Goal: Information Seeking & Learning: Learn about a topic

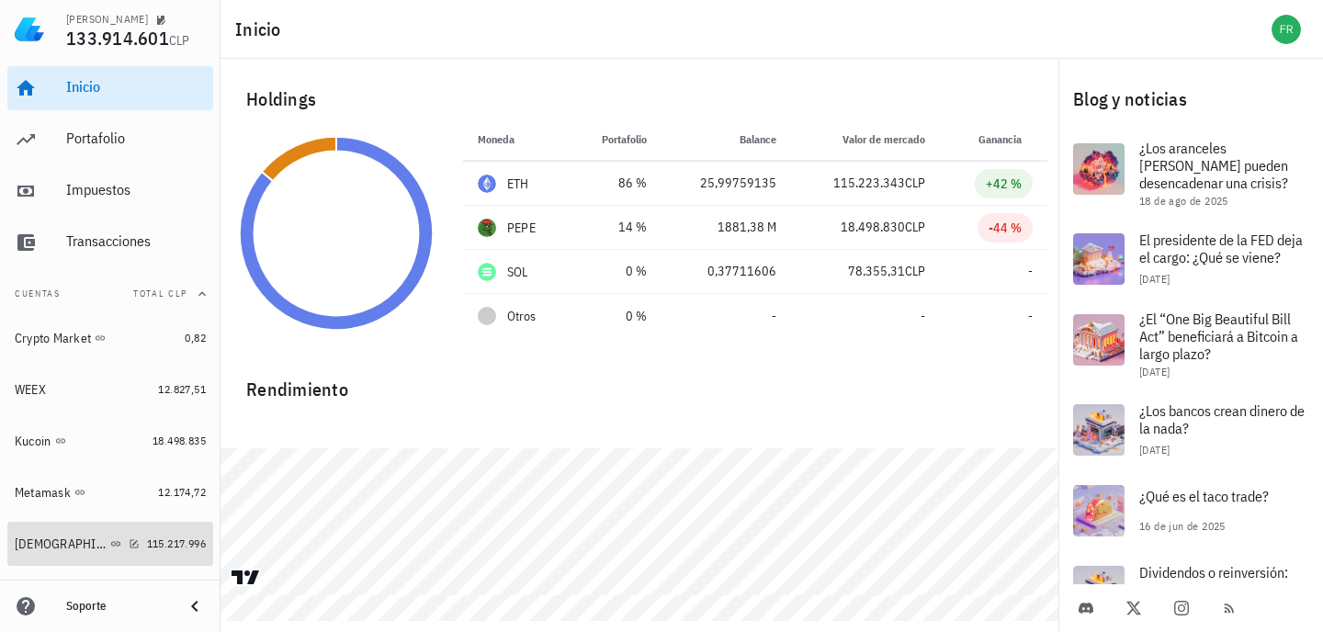
click at [39, 541] on div "[DEMOGRAPHIC_DATA]" at bounding box center [61, 544] width 92 height 16
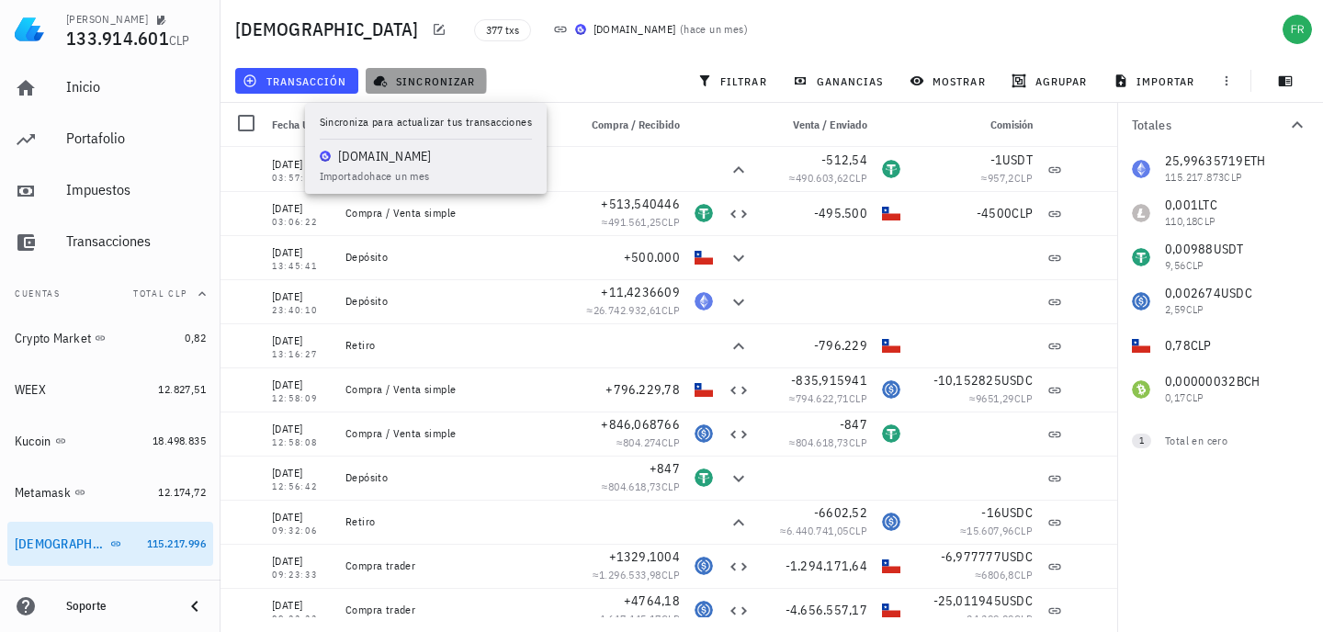
click at [437, 84] on span "sincronizar" at bounding box center [426, 80] width 98 height 15
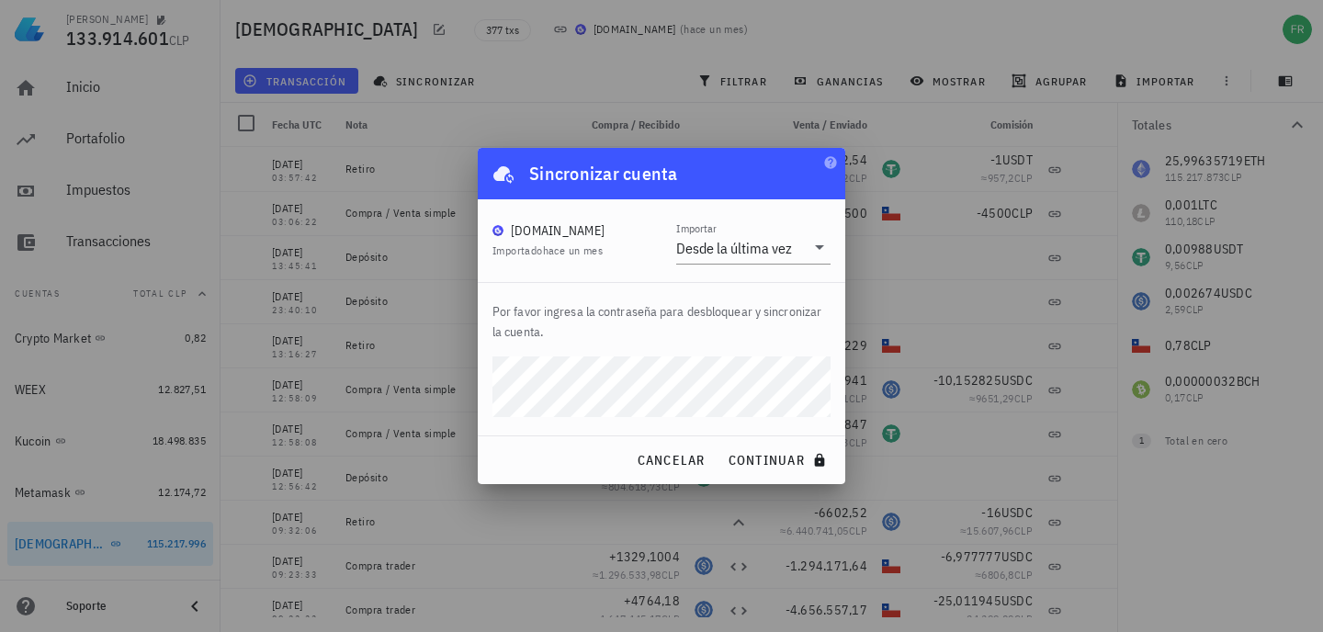
click at [763, 480] on div "cancelar continuar" at bounding box center [661, 460] width 367 height 48
click at [785, 455] on span "continuar" at bounding box center [778, 460] width 103 height 17
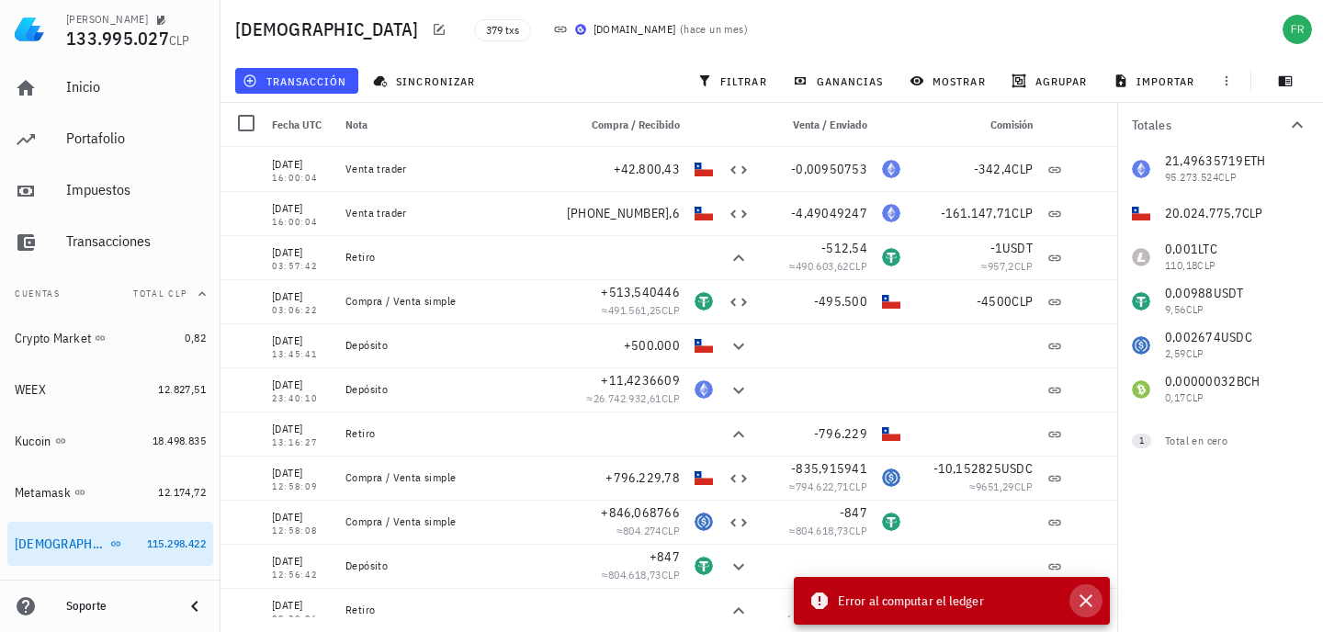
click at [1090, 591] on icon "button" at bounding box center [1086, 601] width 22 height 22
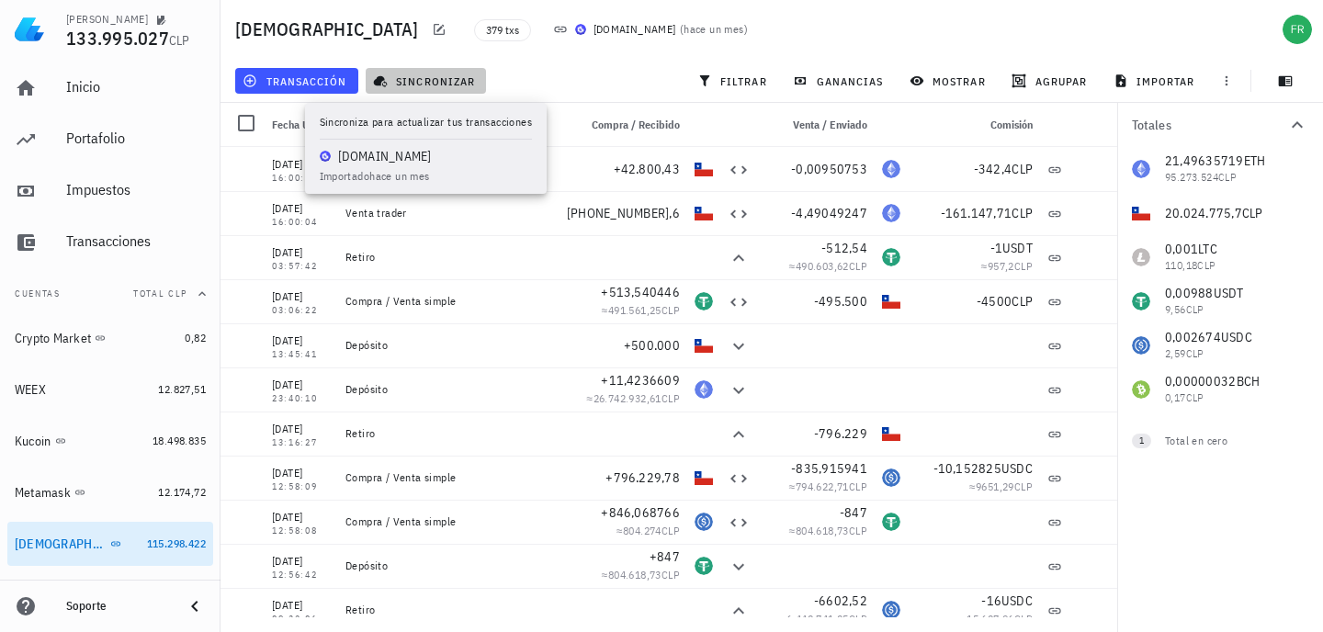
click at [442, 69] on button "sincronizar" at bounding box center [426, 81] width 121 height 26
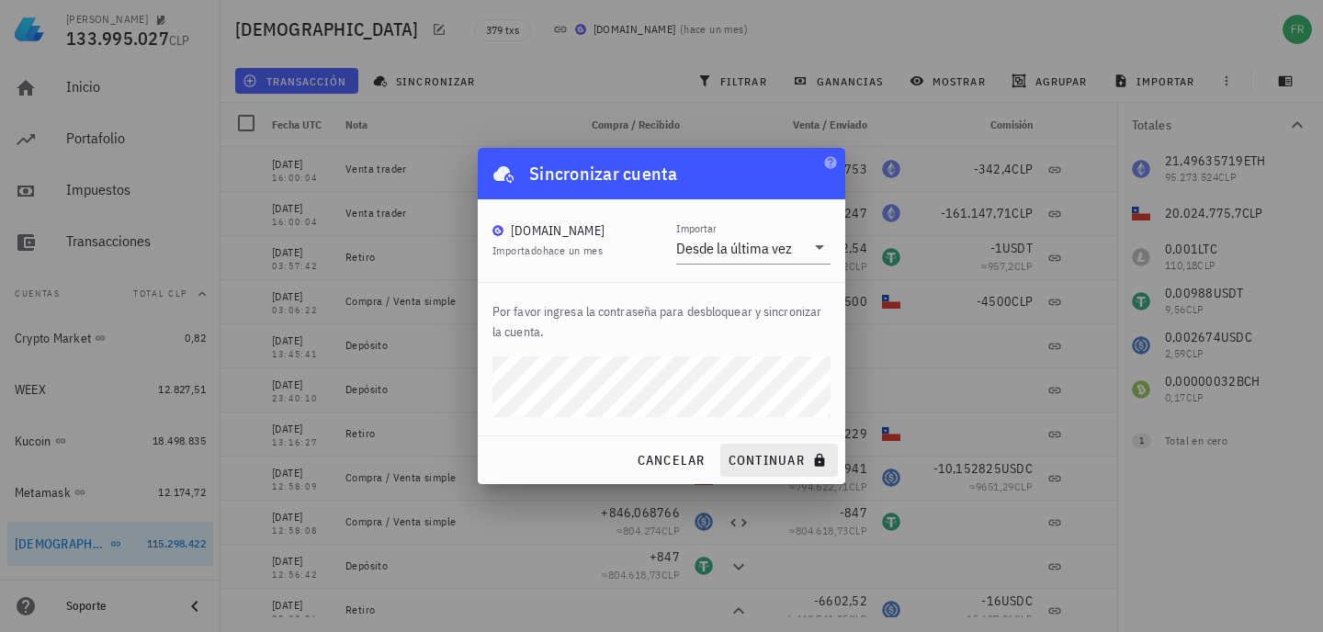
click at [744, 456] on span "continuar" at bounding box center [778, 460] width 103 height 17
click at [665, 465] on span "cancelar" at bounding box center [670, 460] width 69 height 17
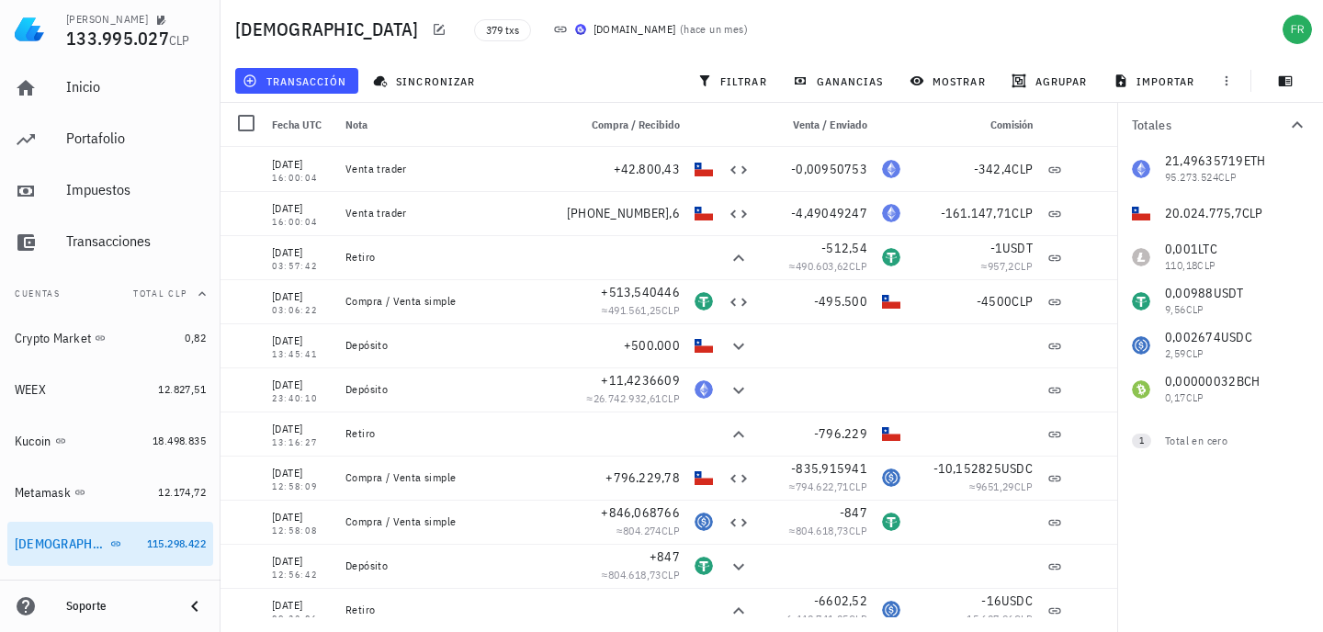
click at [414, 65] on div "sincronizar" at bounding box center [426, 80] width 129 height 33
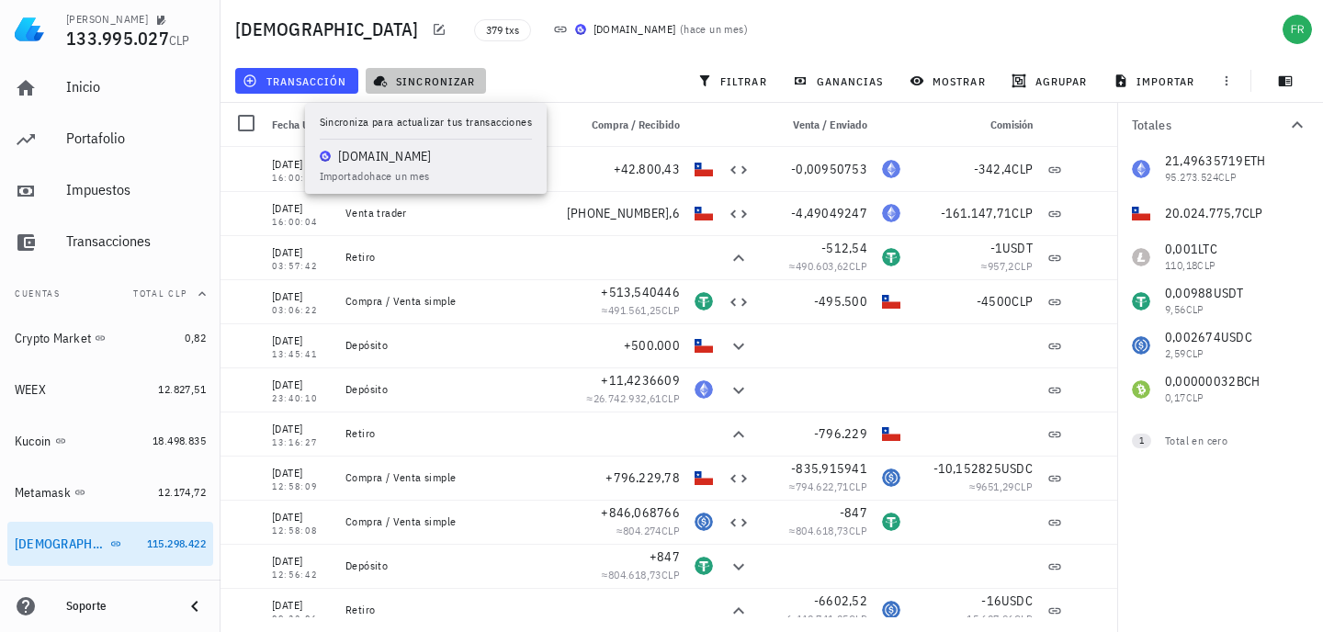
click at [389, 87] on span "sincronizar" at bounding box center [426, 80] width 98 height 15
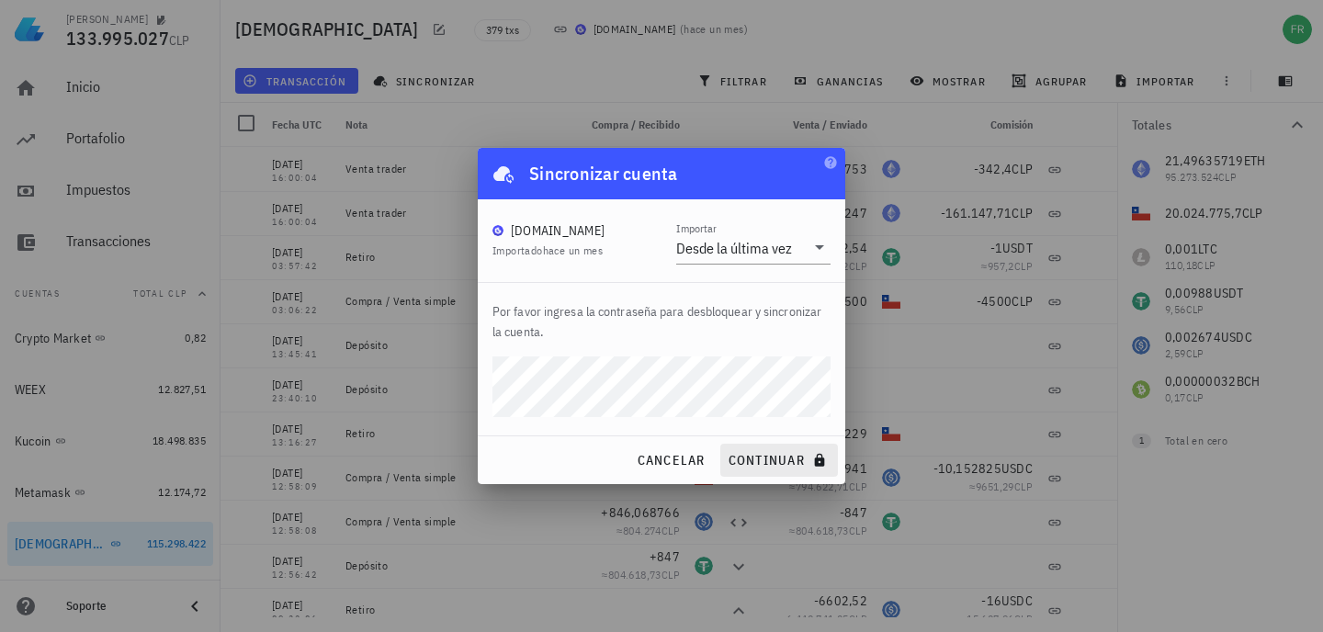
click at [775, 468] on button "continuar" at bounding box center [779, 460] width 118 height 33
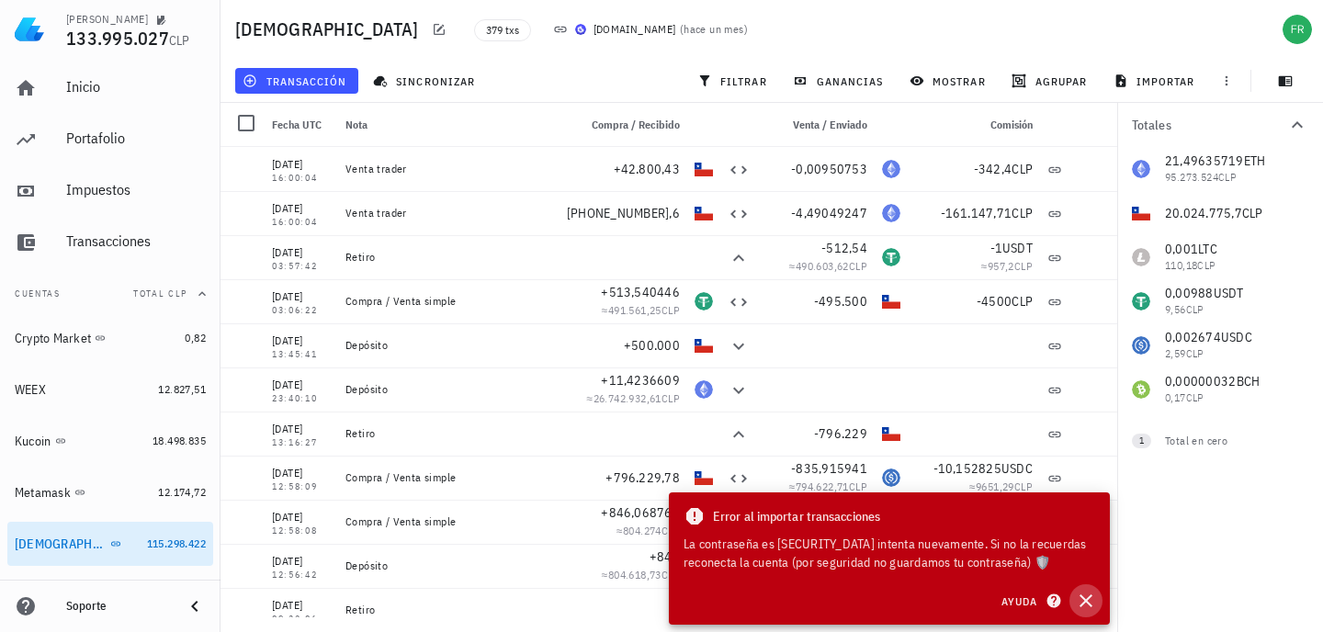
click at [1086, 598] on icon "button" at bounding box center [1086, 601] width 22 height 22
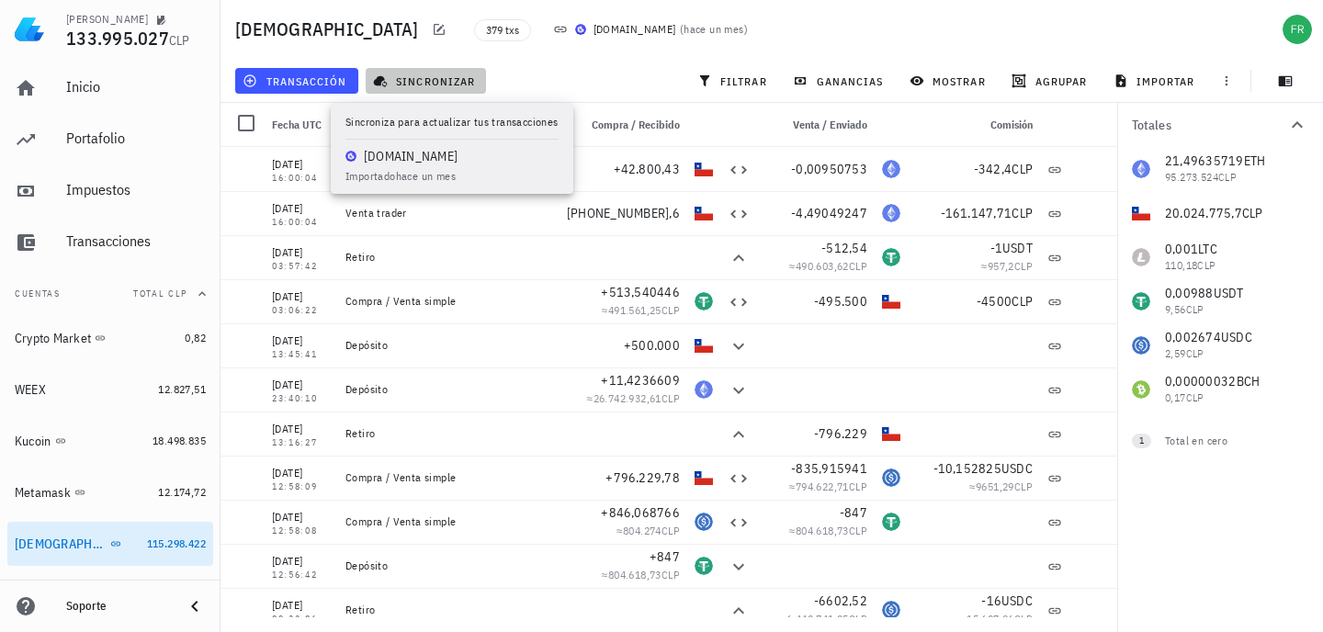
click at [445, 86] on span "sincronizar" at bounding box center [426, 80] width 98 height 15
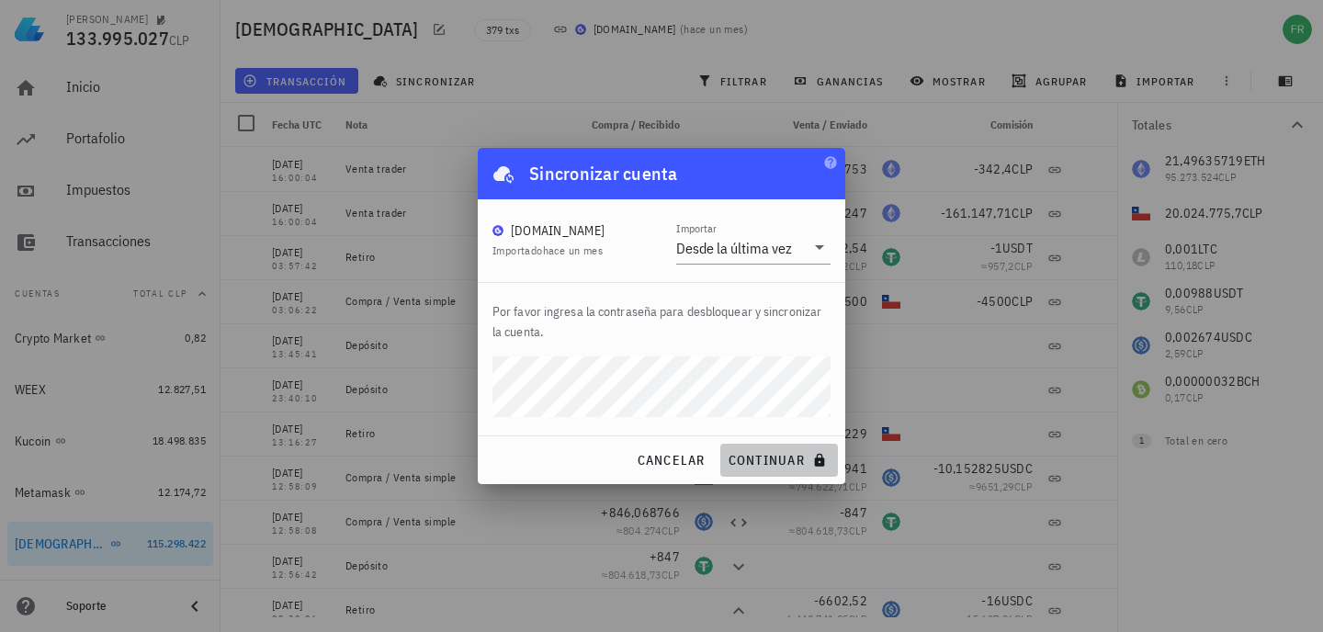
click at [774, 456] on span "continuar" at bounding box center [778, 460] width 103 height 17
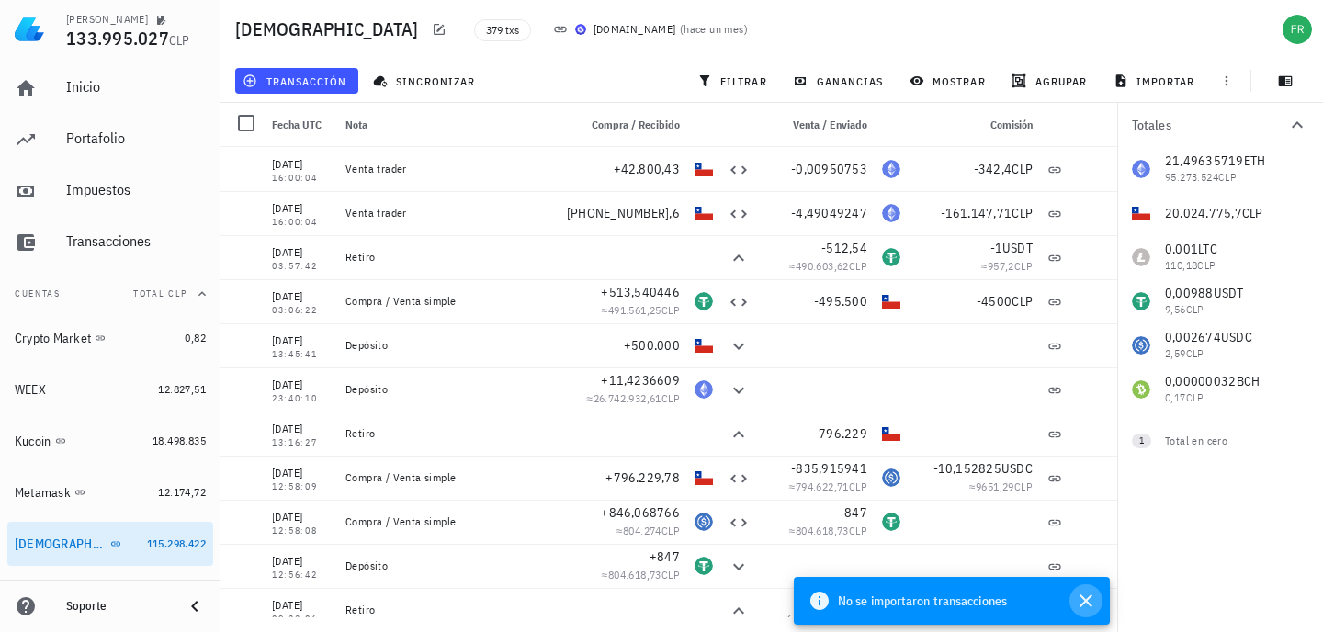
click at [1089, 601] on icon "button" at bounding box center [1086, 601] width 22 height 22
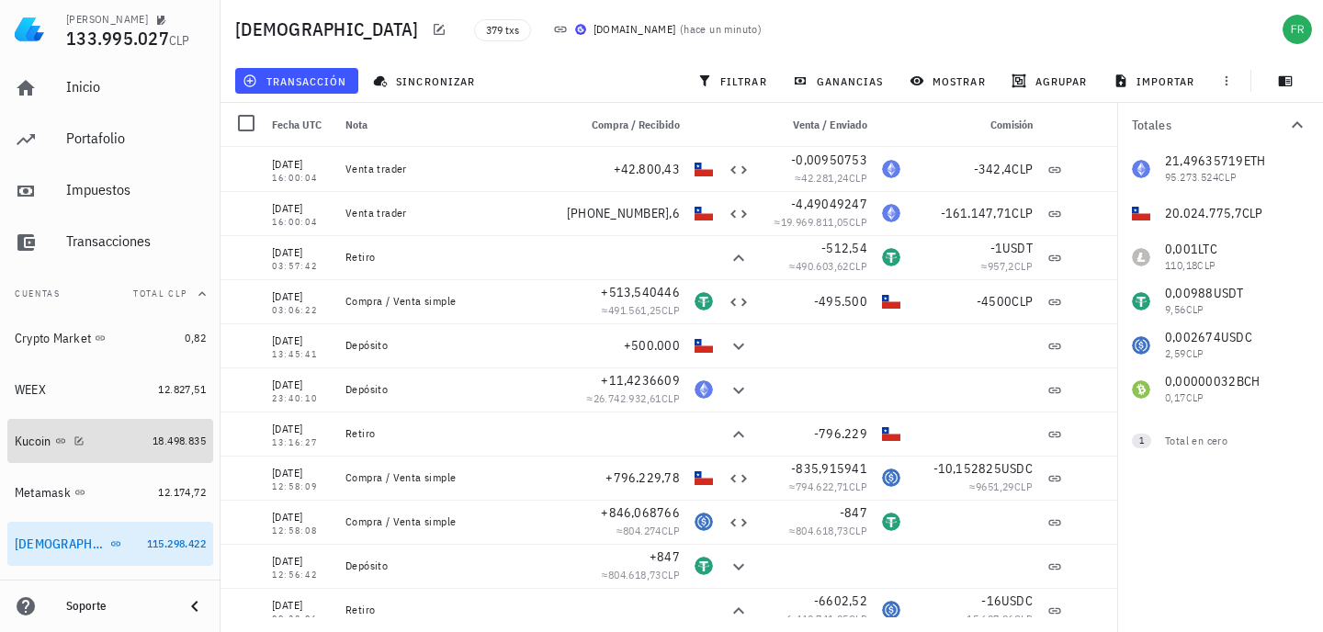
click at [34, 445] on div "Kucoin" at bounding box center [33, 442] width 37 height 16
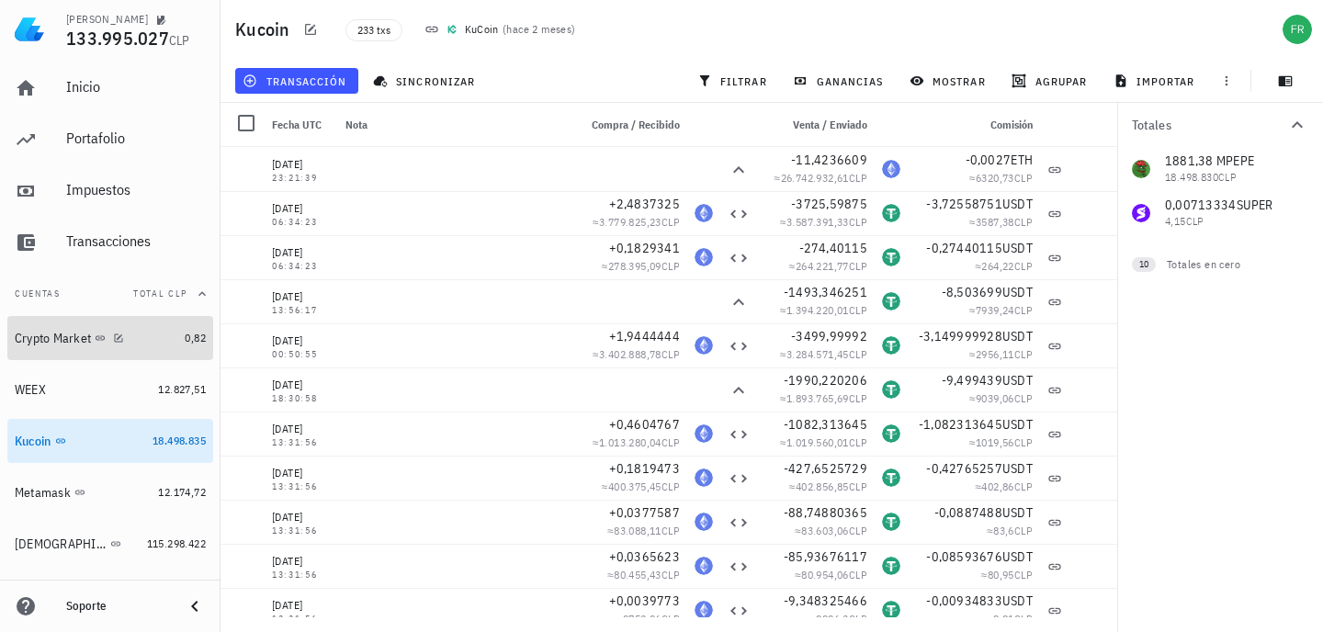
click at [51, 344] on div "Crypto Market" at bounding box center [53, 339] width 76 height 16
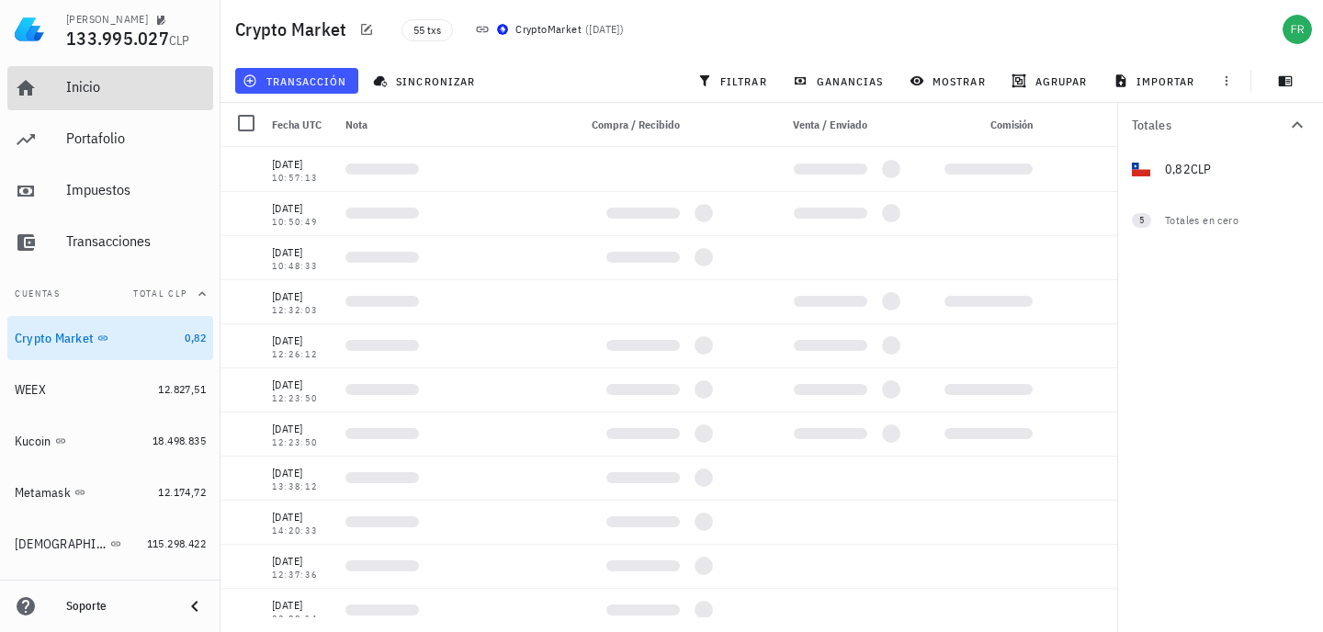
click at [79, 92] on div "Inicio" at bounding box center [136, 86] width 140 height 17
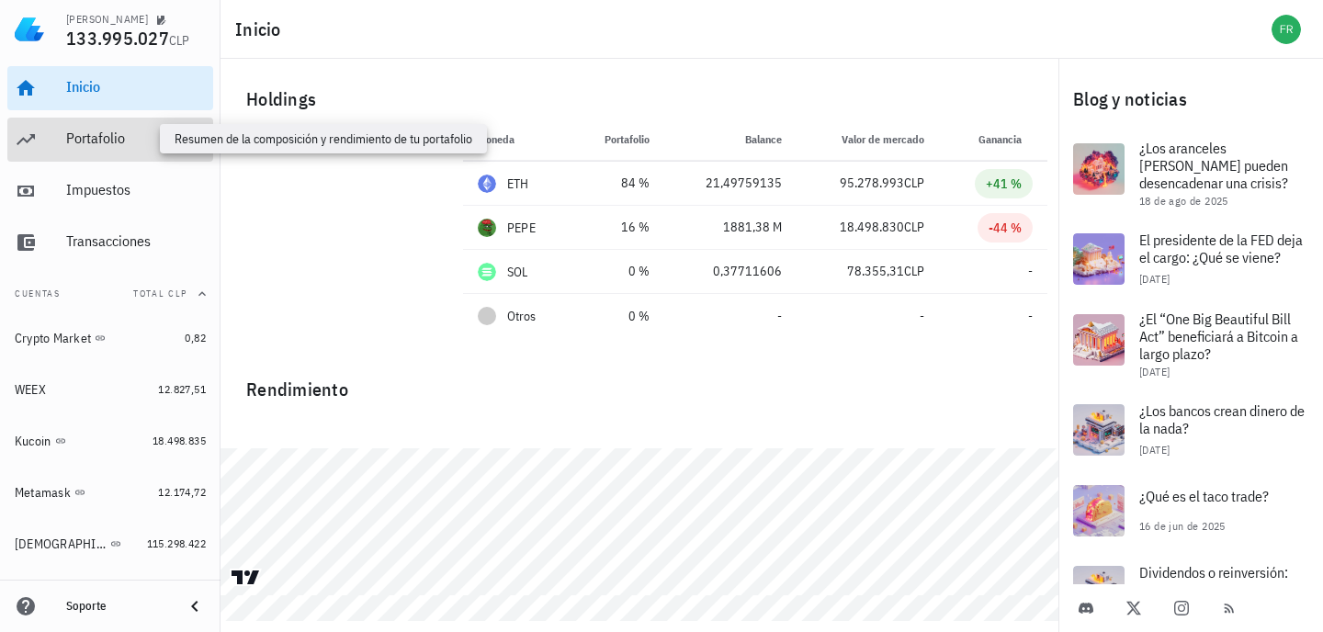
click at [125, 135] on div "Portafolio" at bounding box center [136, 138] width 140 height 17
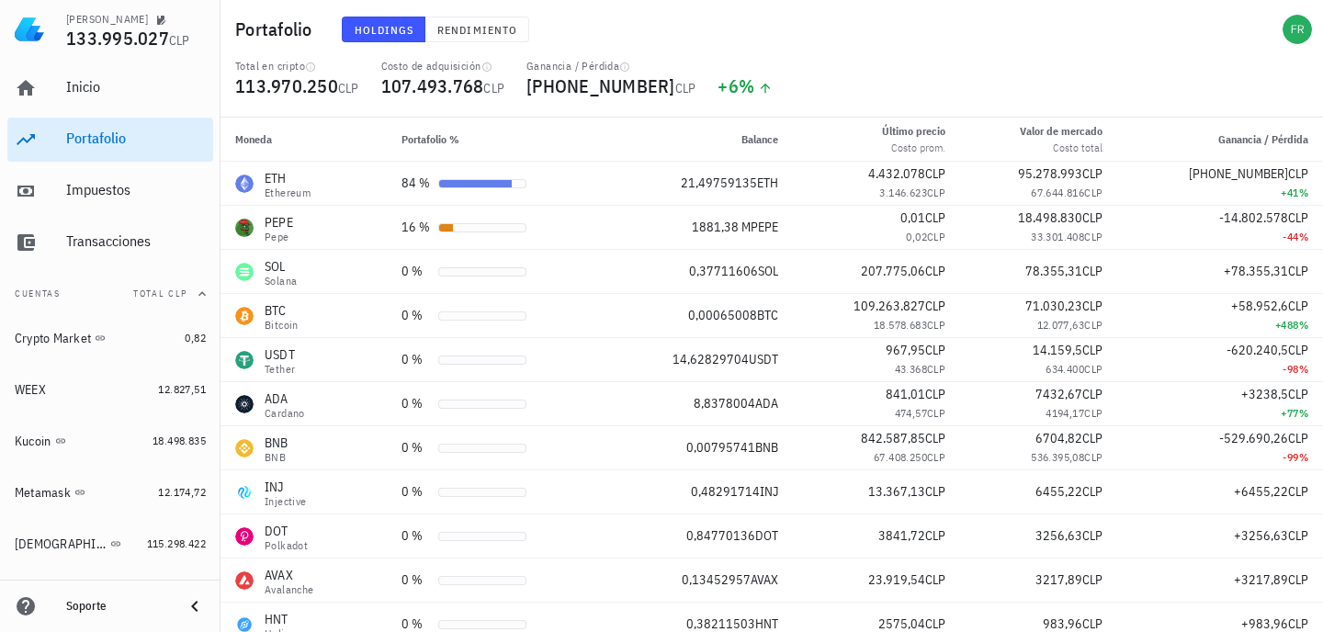
click at [764, 84] on div "Total en cripto 113.970.250 CLP Costo de adquisición 107.493.768 CLP Ganancia /…" at bounding box center [771, 88] width 1095 height 59
click at [465, 90] on span "107.493.768" at bounding box center [432, 85] width 103 height 25
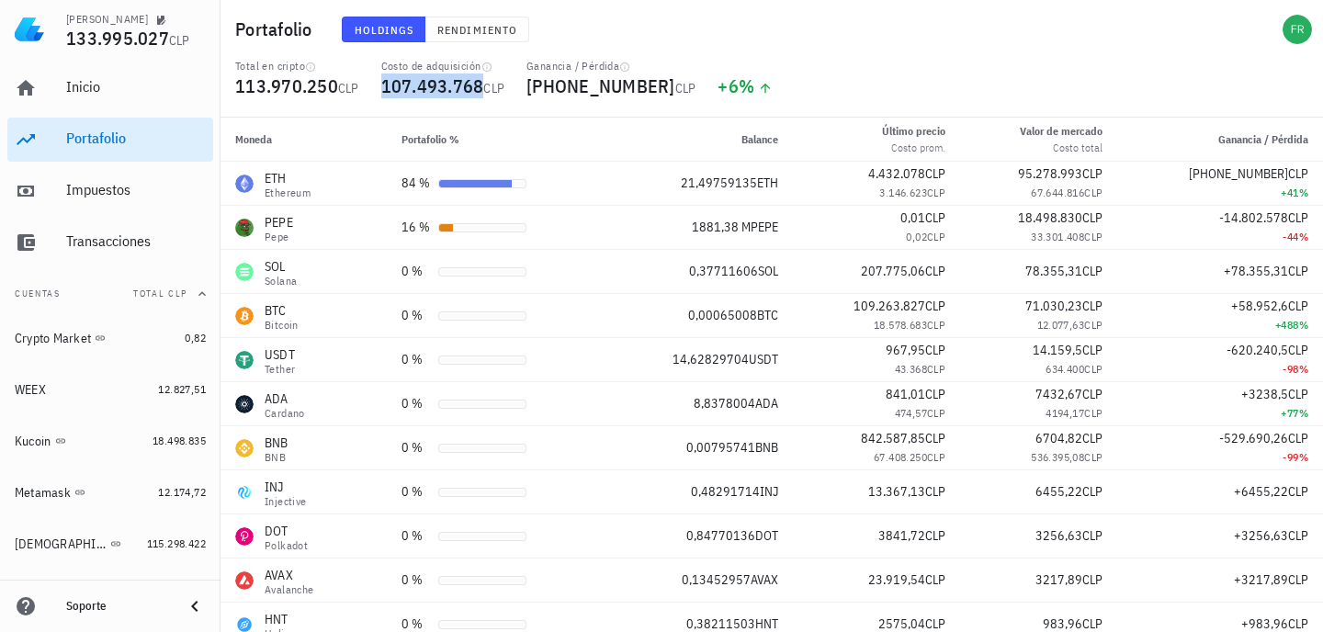
click at [465, 90] on span "107.493.768" at bounding box center [432, 85] width 103 height 25
click at [426, 90] on span "107.493.768" at bounding box center [432, 85] width 103 height 25
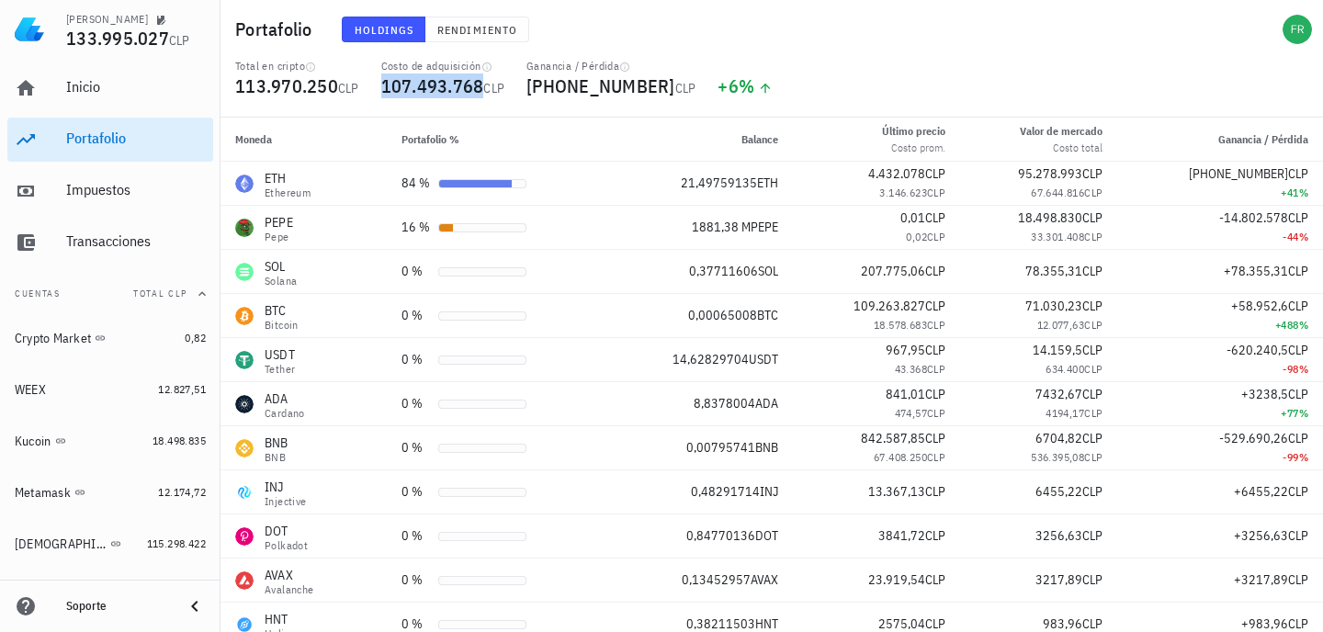
click at [426, 90] on span "107.493.768" at bounding box center [432, 85] width 103 height 25
click at [396, 94] on span "107.493.768" at bounding box center [432, 85] width 103 height 25
click at [127, 41] on span "133.995.027" at bounding box center [117, 38] width 103 height 25
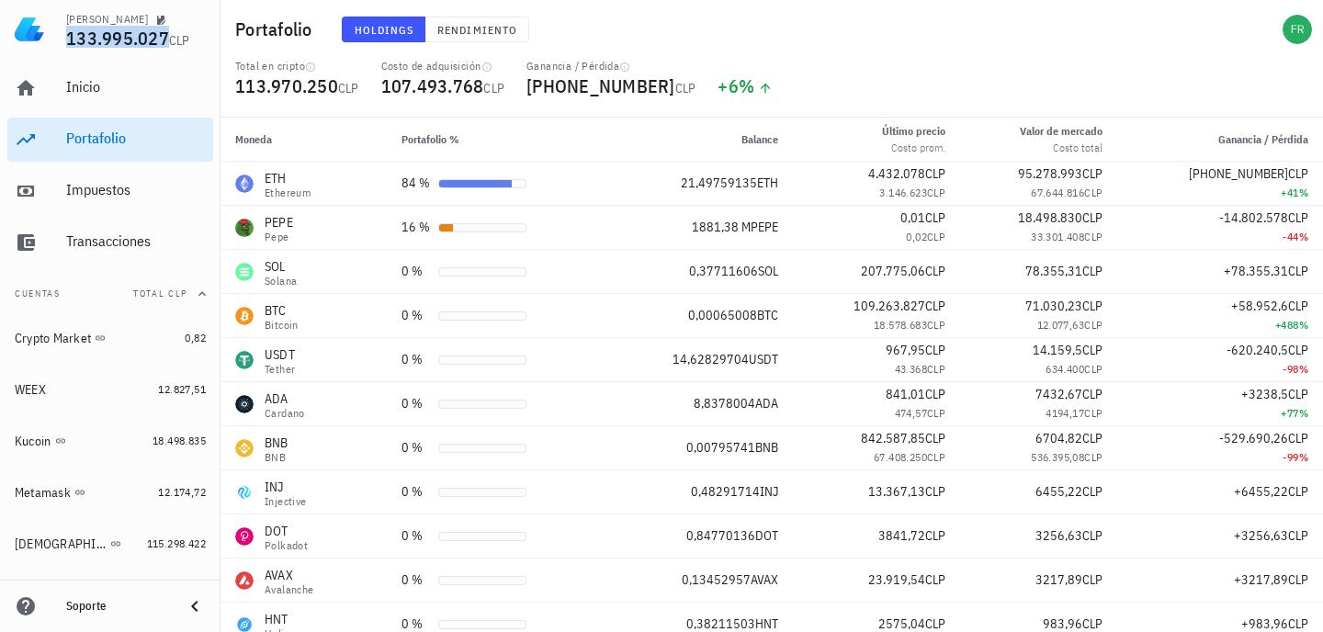
click at [106, 42] on span "133.995.027" at bounding box center [117, 38] width 103 height 25
click at [133, 42] on span "133.995.027" at bounding box center [117, 38] width 103 height 25
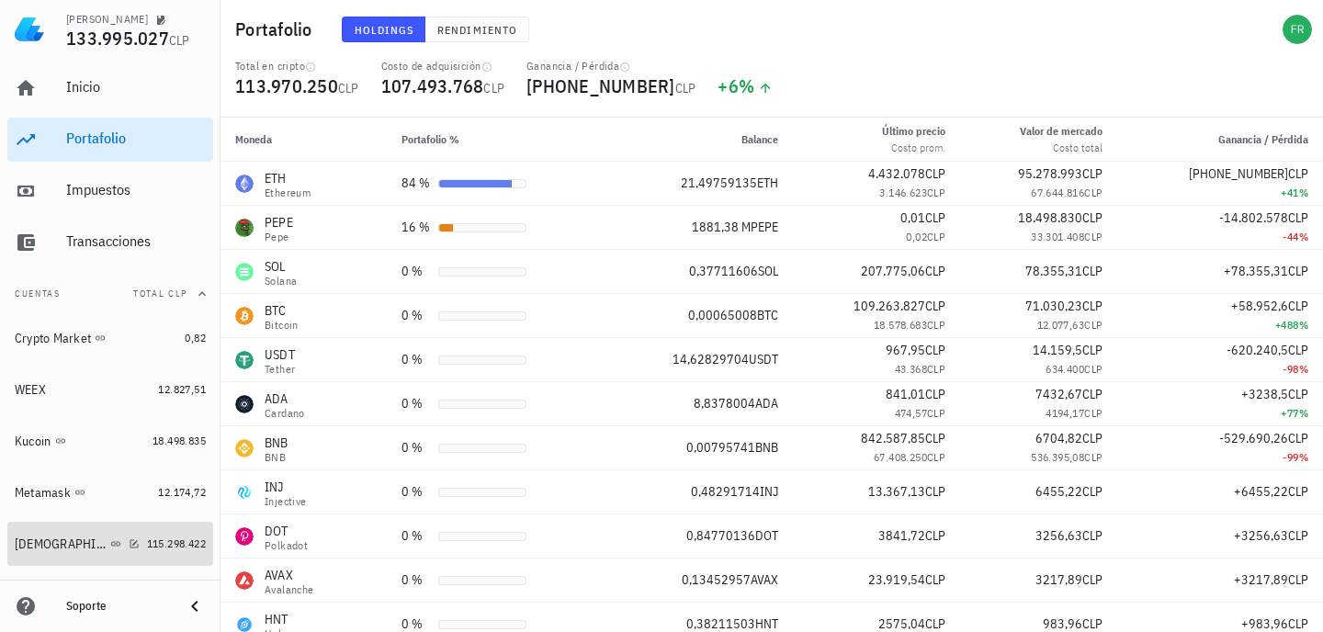
click at [19, 548] on div "Buda" at bounding box center [61, 544] width 92 height 16
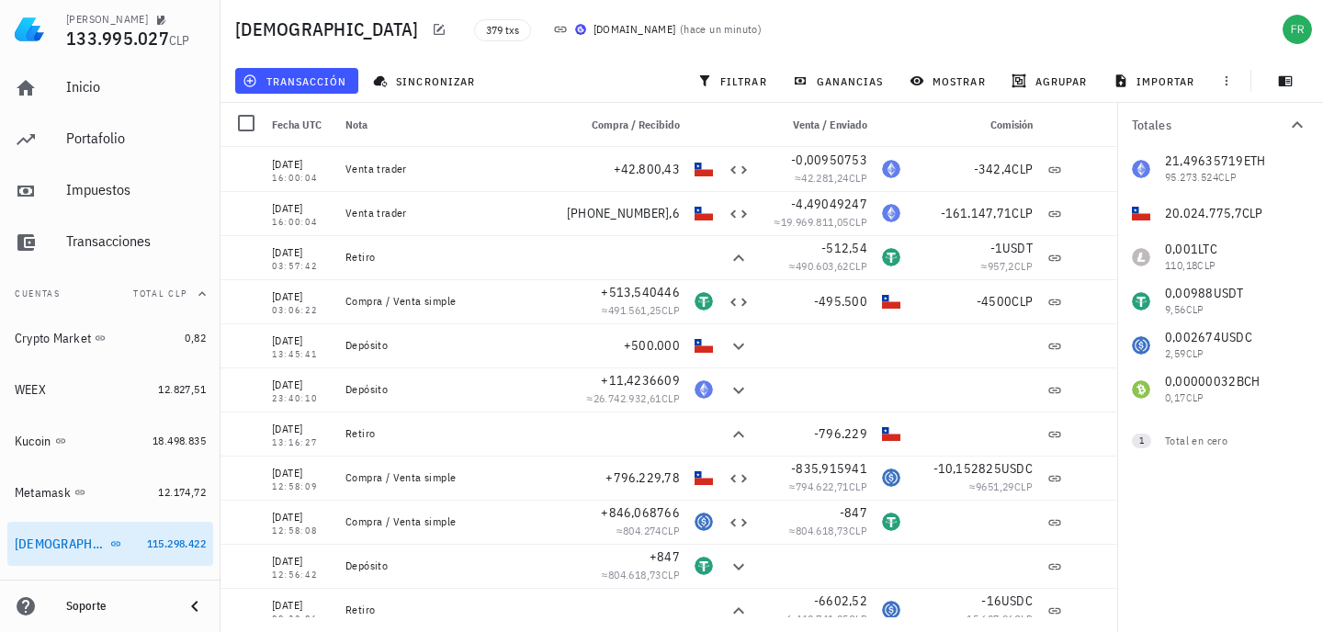
click at [1239, 296] on div "21,49635719 ETH 95.273.524 CLP 20.024.775,7 CLP 0,001 LTC 110,18 CLP 0,00988 US…" at bounding box center [1220, 279] width 206 height 265
click at [1248, 290] on div "21,49635719 ETH 95.273.524 CLP 20.024.775,7 CLP 0,001 LTC 110,18 CLP 0,00988 US…" at bounding box center [1220, 279] width 206 height 265
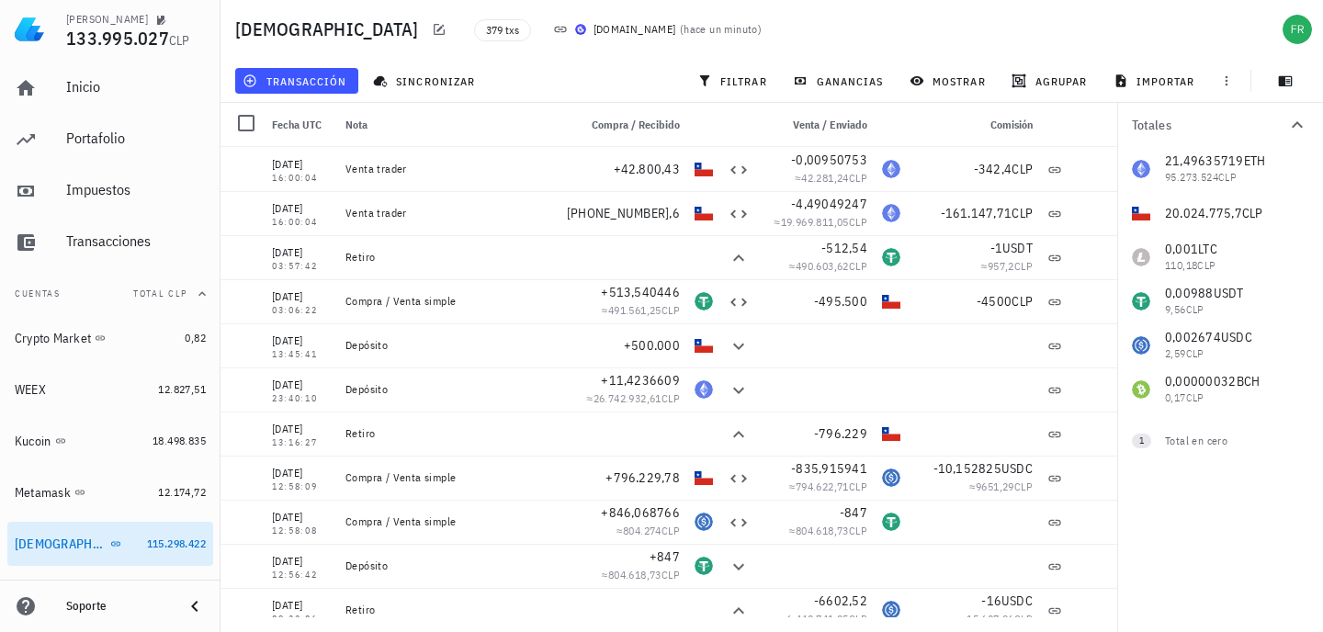
click at [1248, 290] on div "21,49635719 ETH 95.273.524 CLP 20.024.775,7 CLP 0,001 LTC 110,18 CLP 0,00988 US…" at bounding box center [1220, 279] width 206 height 265
click at [1227, 294] on div "21,49635719 ETH 95.273.524 CLP 20.024.775,7 CLP 0,001 LTC 110,18 CLP 0,00988 US…" at bounding box center [1220, 279] width 206 height 265
click at [620, 214] on span "+20.143.464,6" at bounding box center [623, 213] width 113 height 17
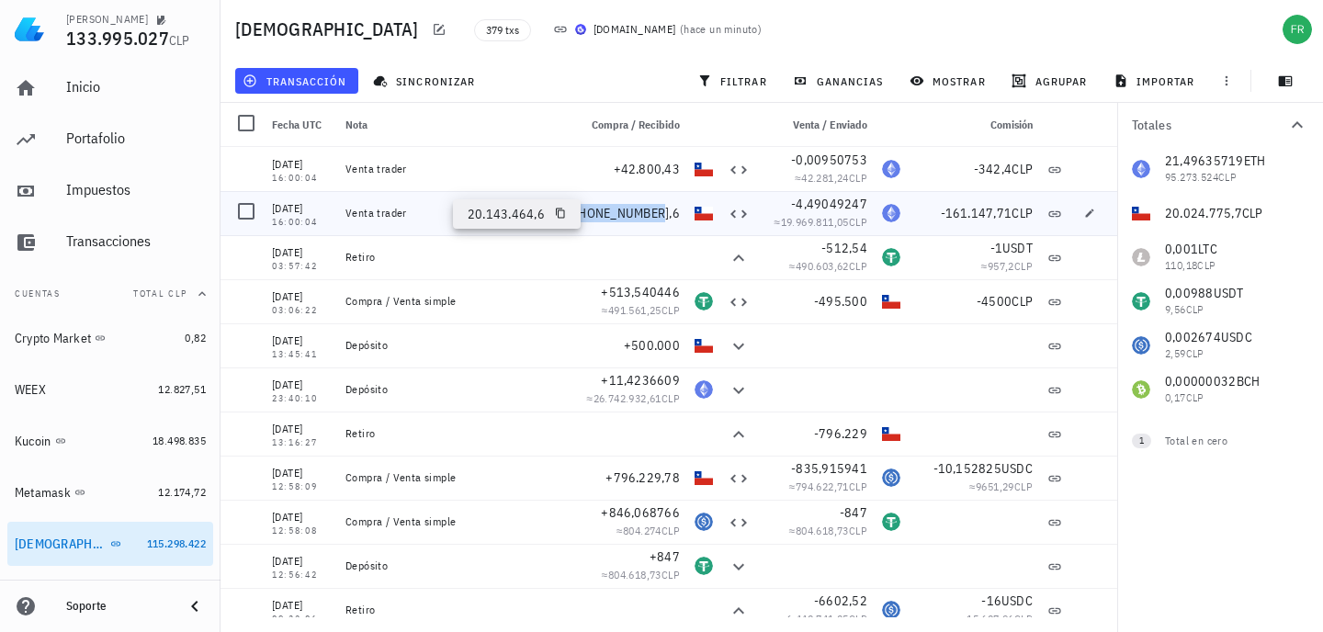
click at [620, 214] on span "+20.143.464,6" at bounding box center [623, 213] width 113 height 17
click at [570, 218] on div "+20.143.464,6" at bounding box center [623, 213] width 113 height 18
click at [615, 218] on span "+20.143.464,6" at bounding box center [623, 213] width 113 height 17
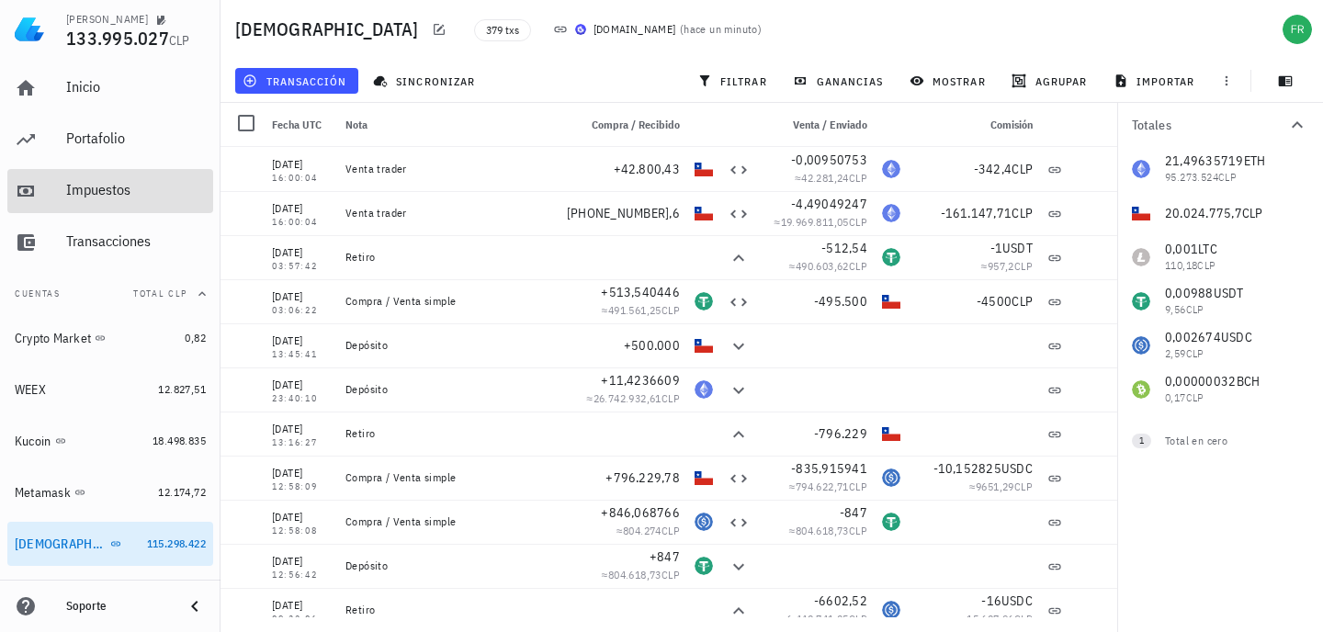
click at [102, 191] on div "Impuestos" at bounding box center [136, 189] width 140 height 17
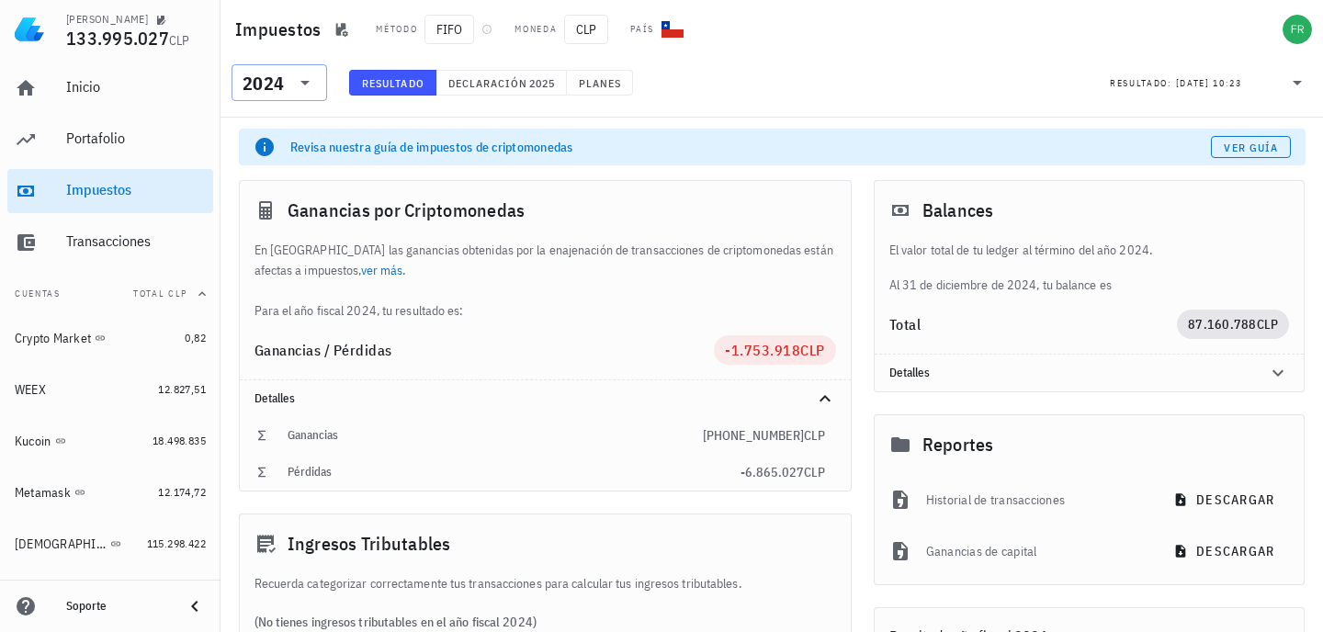
click at [306, 81] on icon at bounding box center [304, 83] width 9 height 5
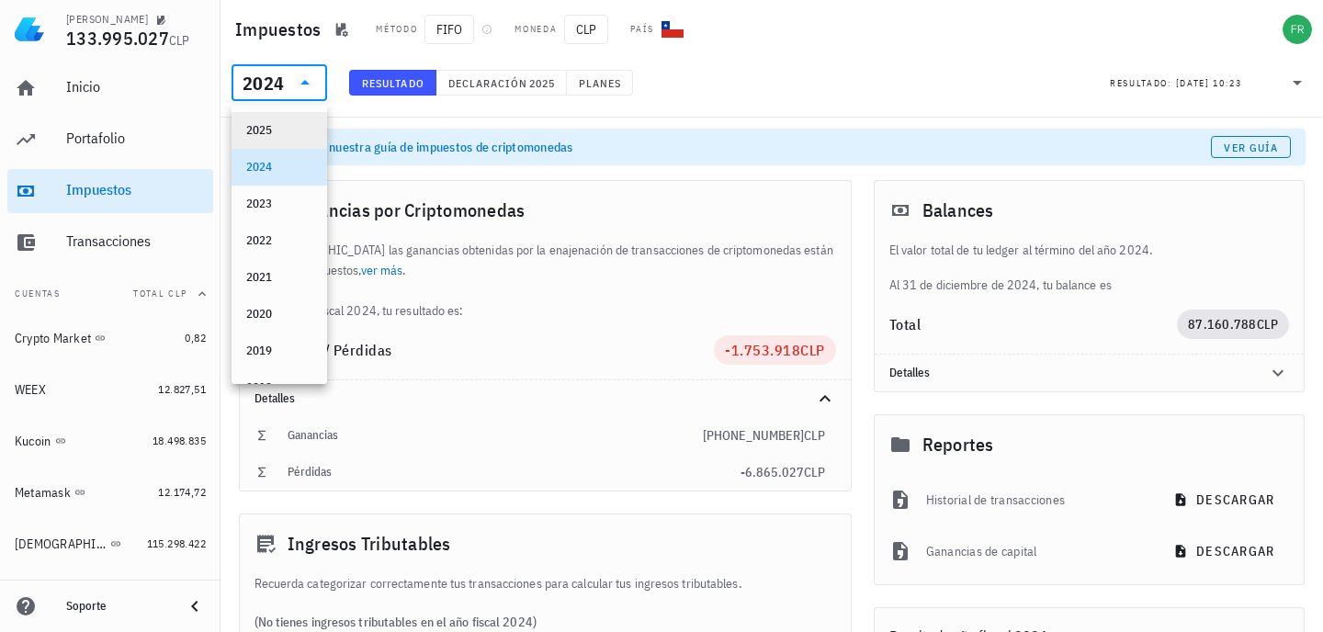
click at [271, 126] on div "2025" at bounding box center [279, 130] width 66 height 15
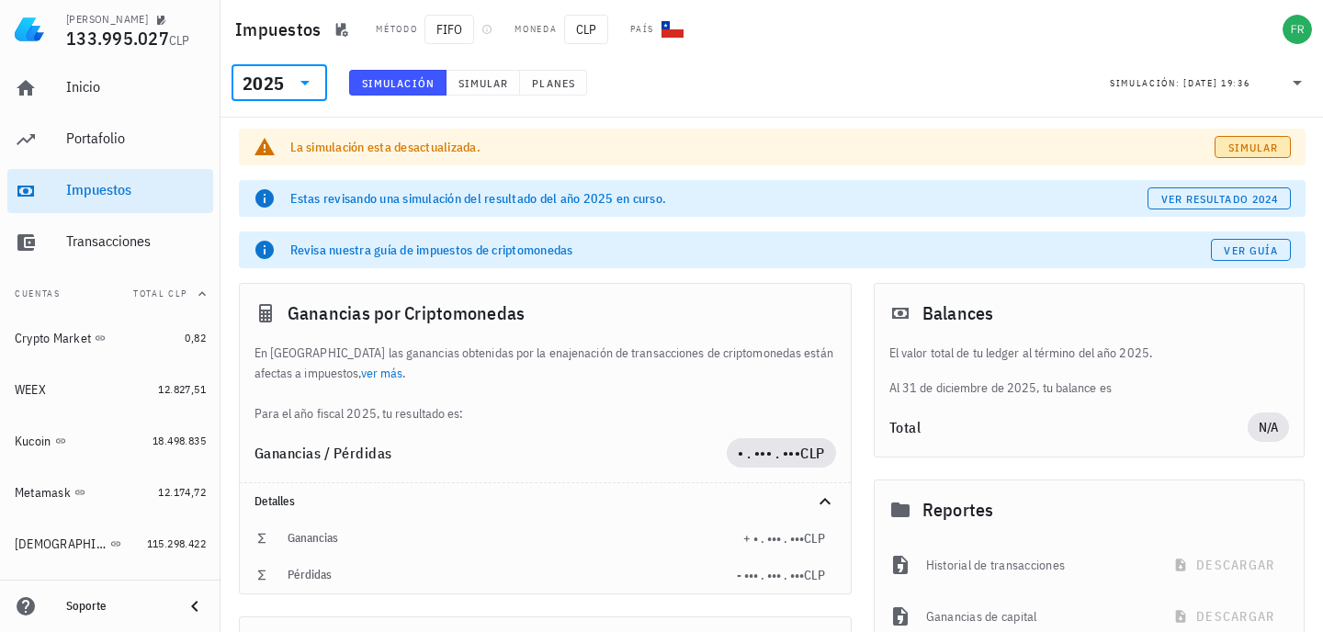
click at [1261, 146] on span "Simular" at bounding box center [1252, 148] width 51 height 14
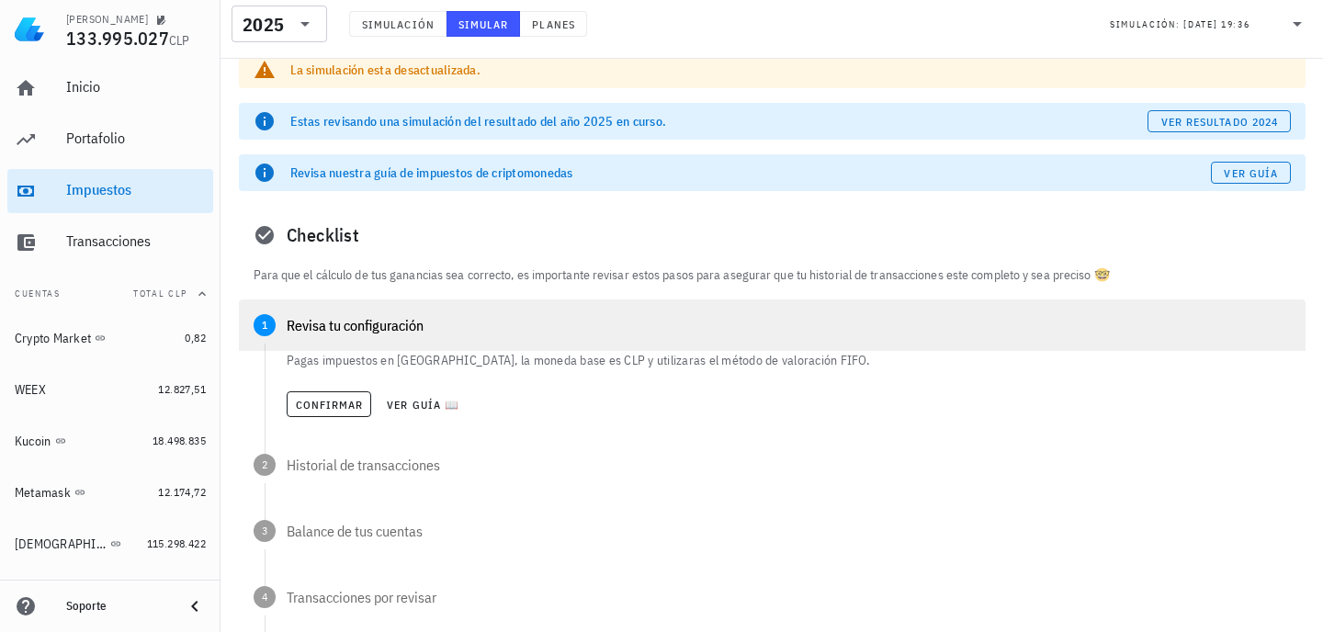
scroll to position [109, 0]
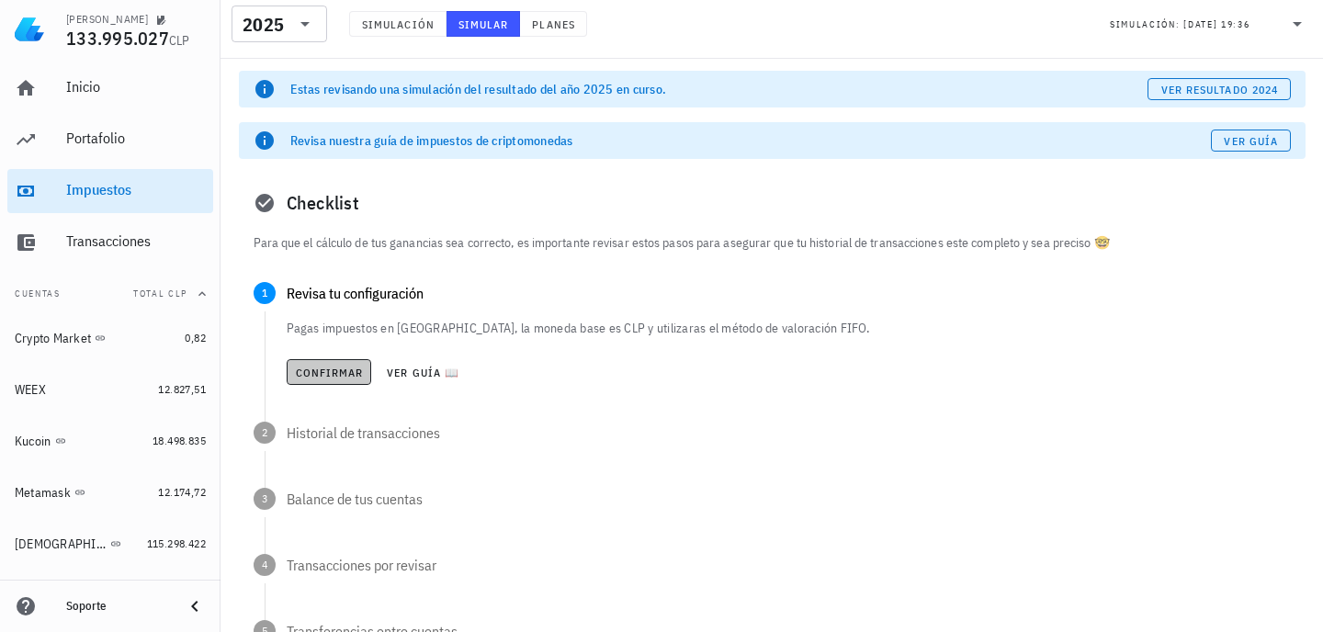
click at [339, 374] on span "Confirmar" at bounding box center [329, 373] width 69 height 14
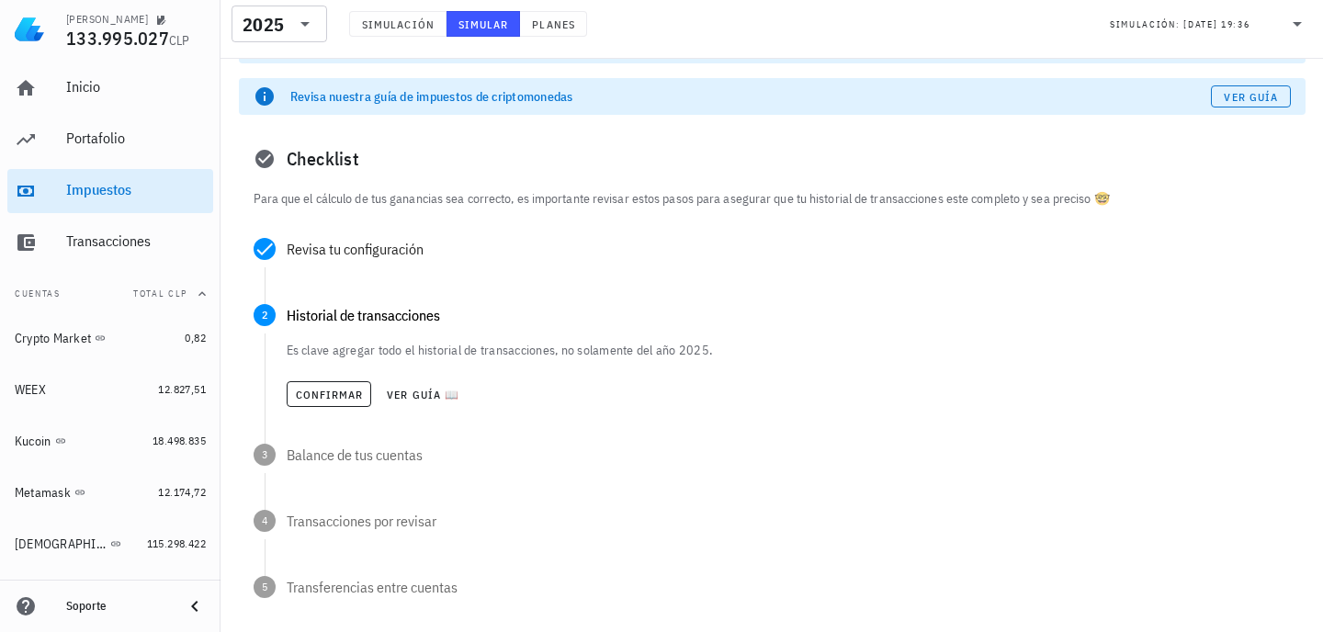
scroll to position [157, 0]
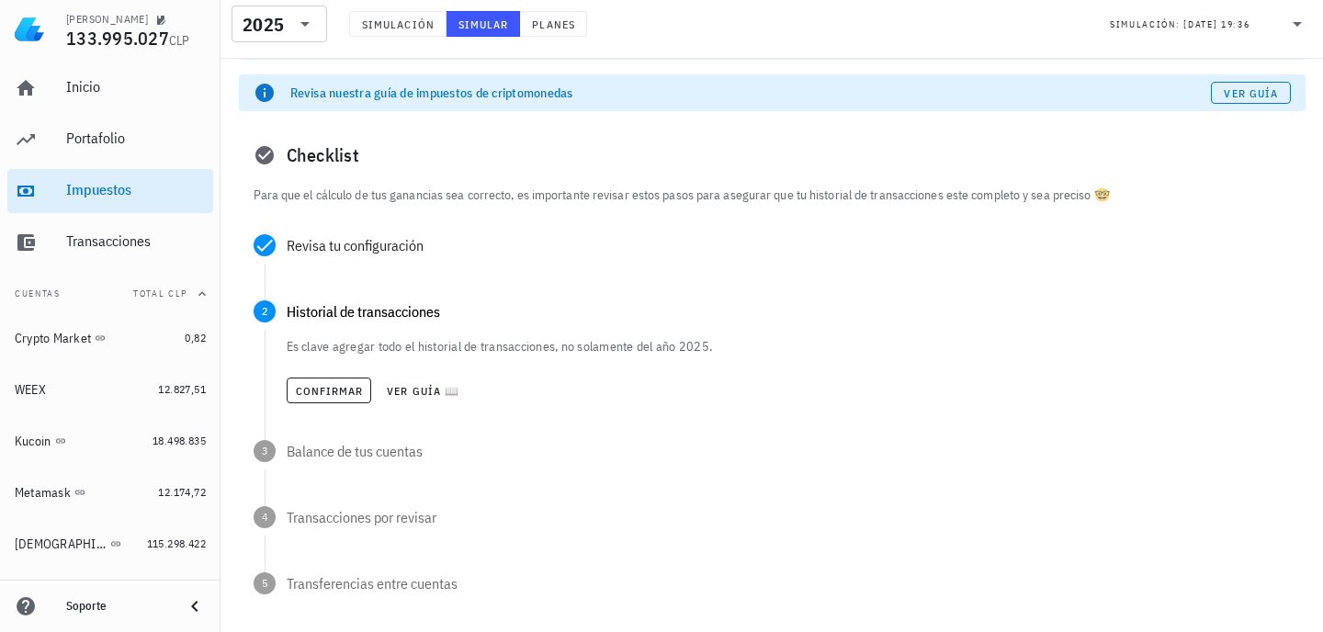
click at [338, 368] on div "Es clave agregar todo el historial de transacciones, no solamente del año 2025.…" at bounding box center [789, 373] width 1004 height 73
click at [336, 401] on button "Confirmar" at bounding box center [329, 390] width 85 height 26
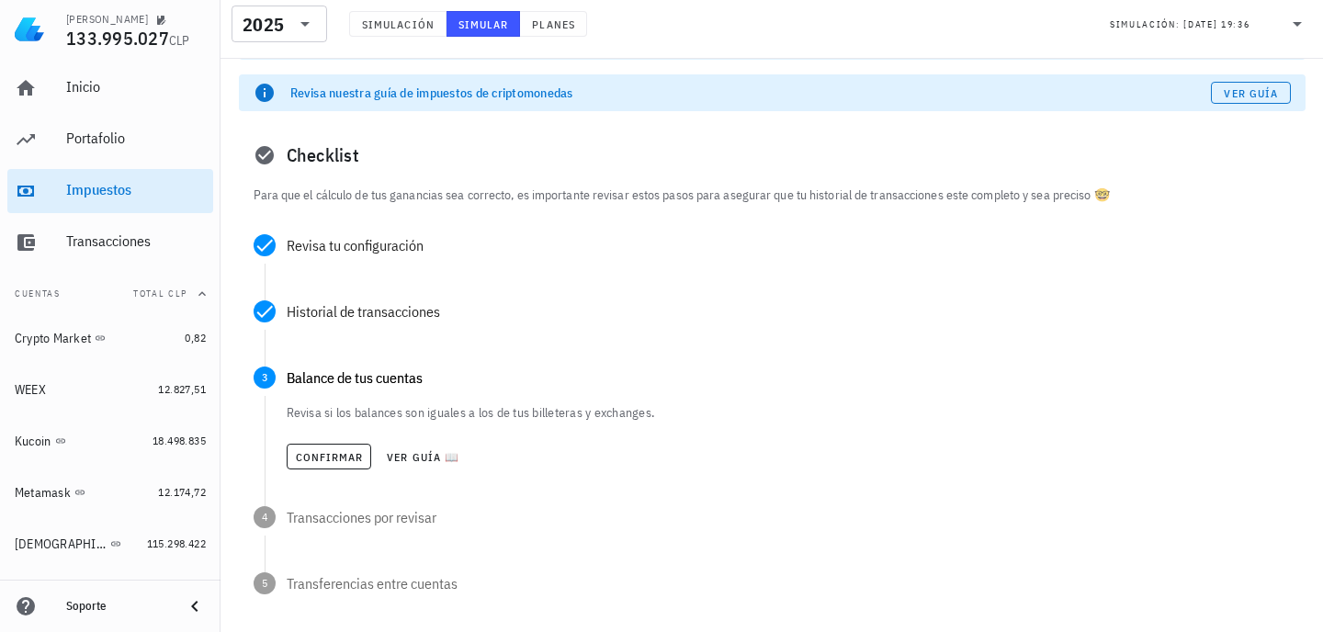
click at [334, 474] on div "Confirmar Ver guía 📖" at bounding box center [789, 456] width 1004 height 40
click at [352, 459] on span "Confirmar" at bounding box center [329, 457] width 69 height 14
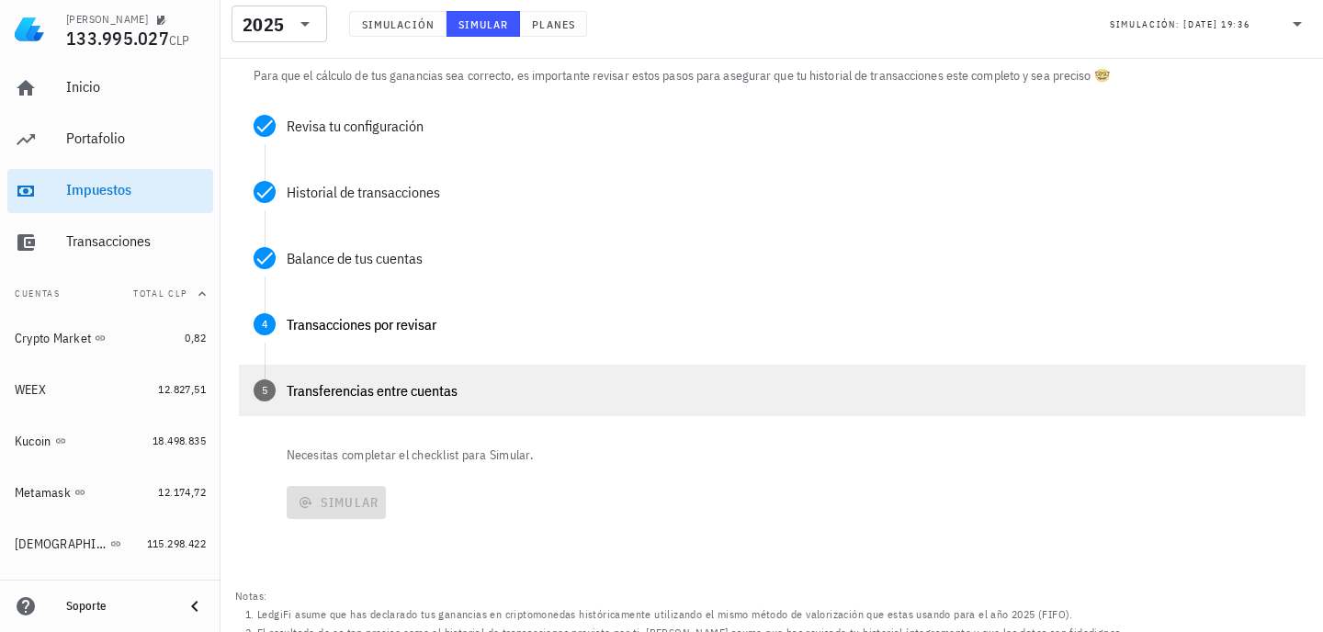
scroll to position [319, 0]
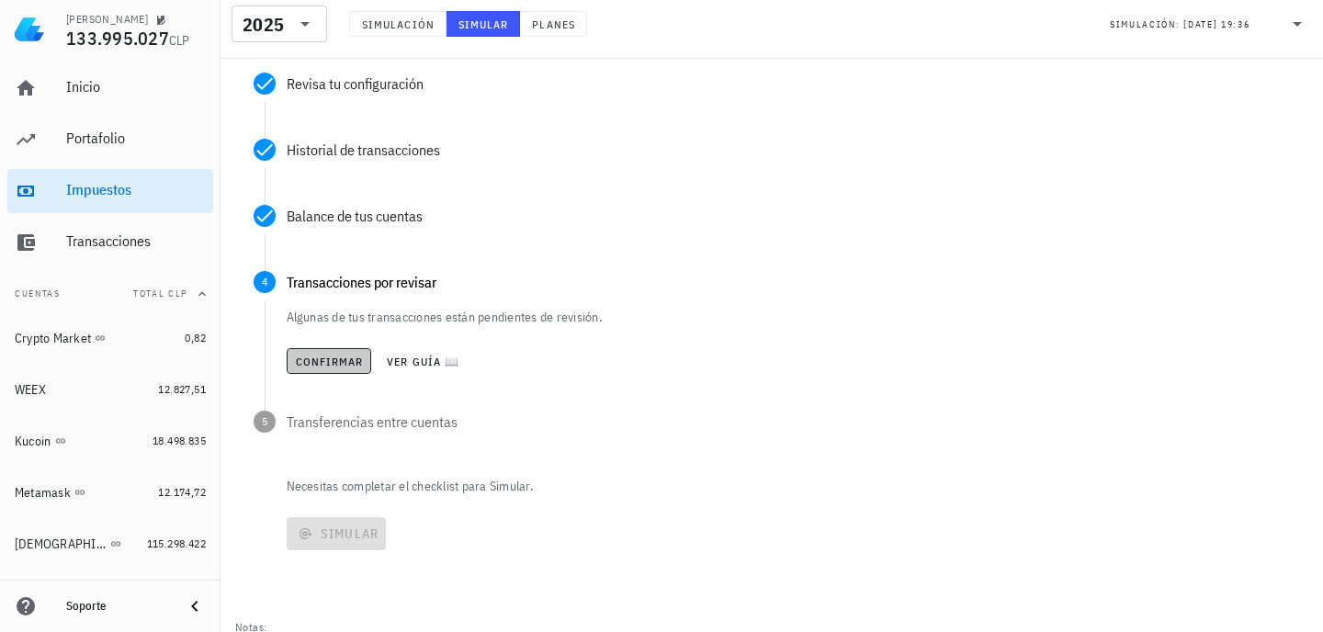
click at [348, 356] on span "Confirmar" at bounding box center [329, 362] width 69 height 14
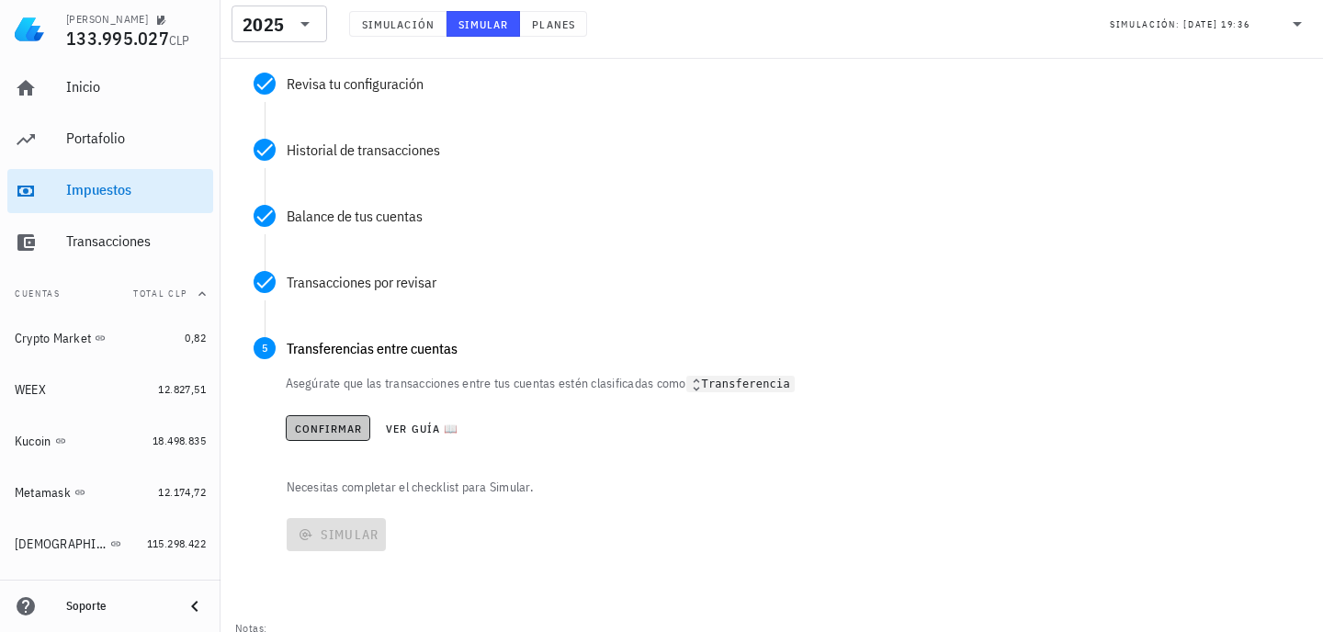
click at [352, 426] on span "Confirmar" at bounding box center [328, 429] width 69 height 14
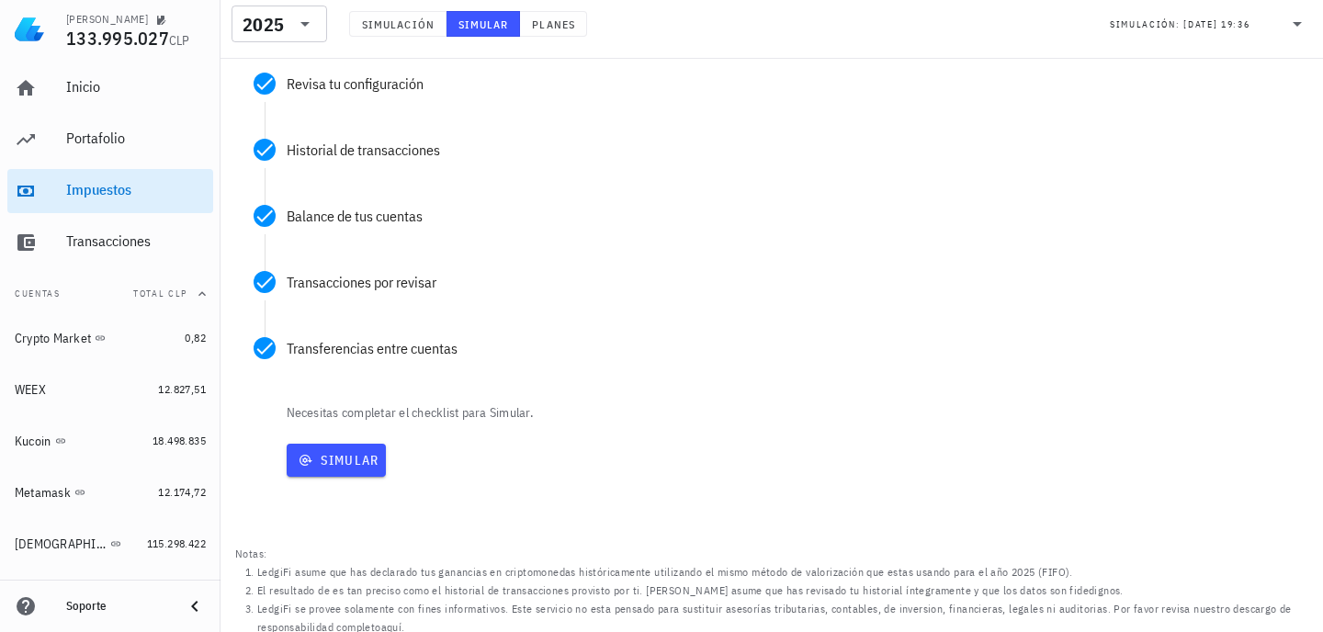
scroll to position [329, 0]
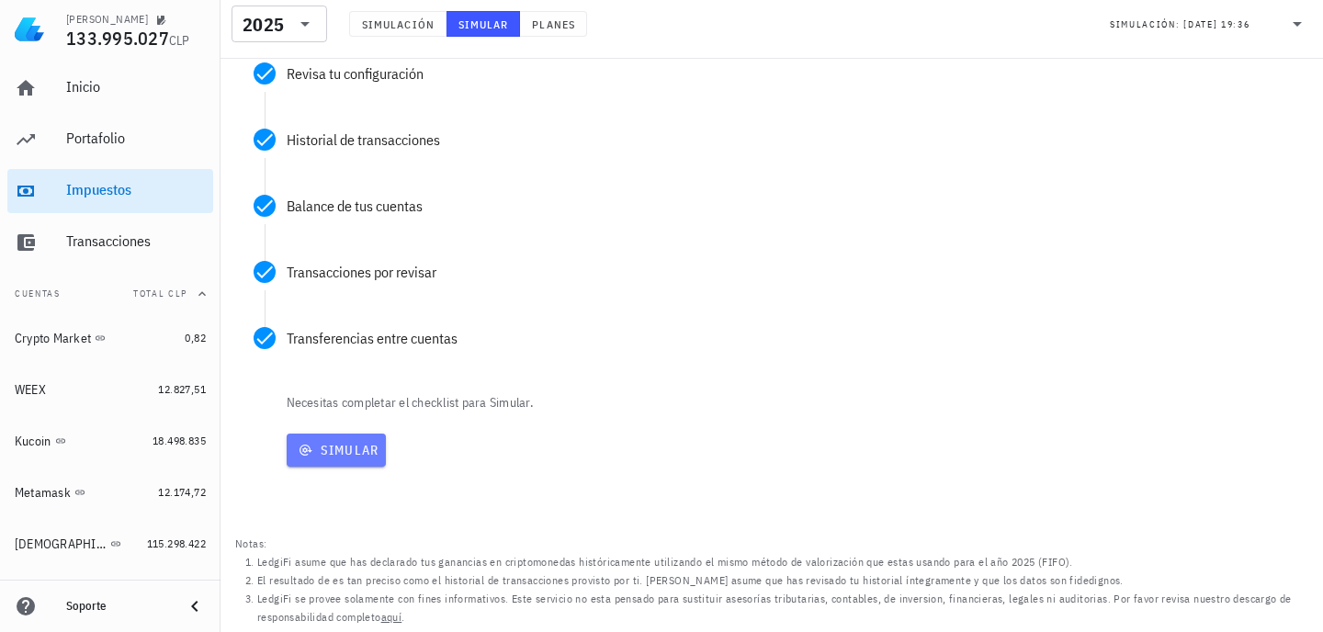
click at [347, 463] on button "Simular" at bounding box center [337, 450] width 100 height 33
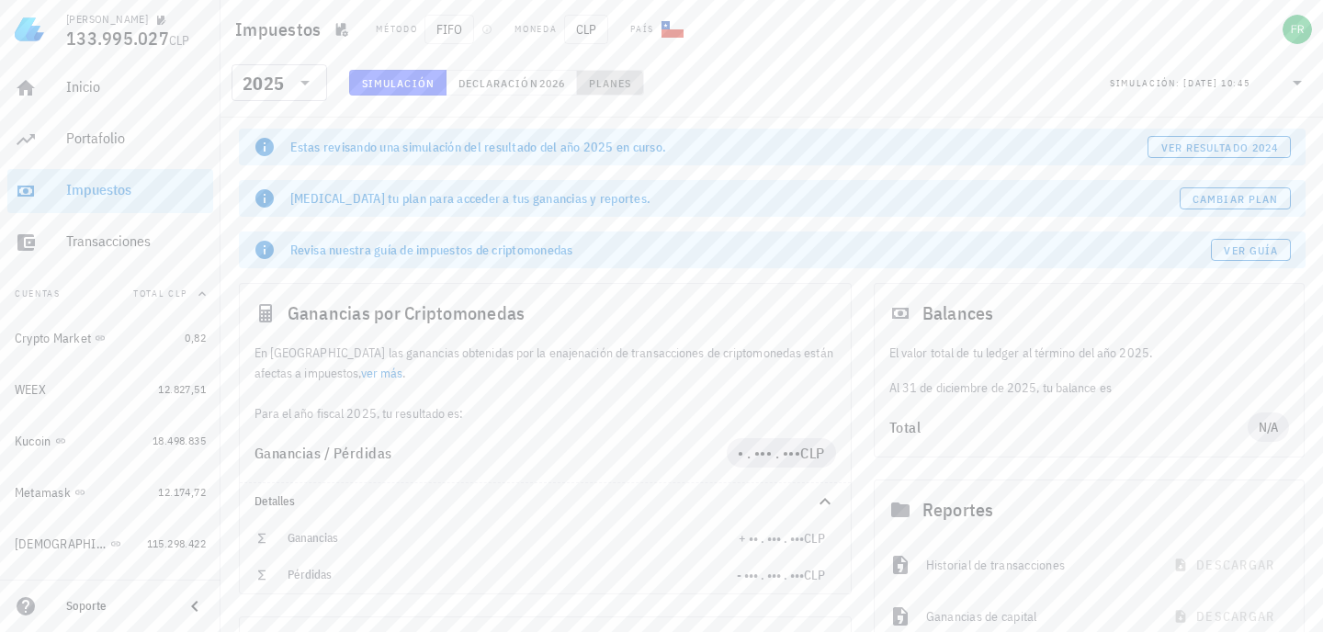
click at [597, 82] on span "Planes" at bounding box center [610, 83] width 44 height 14
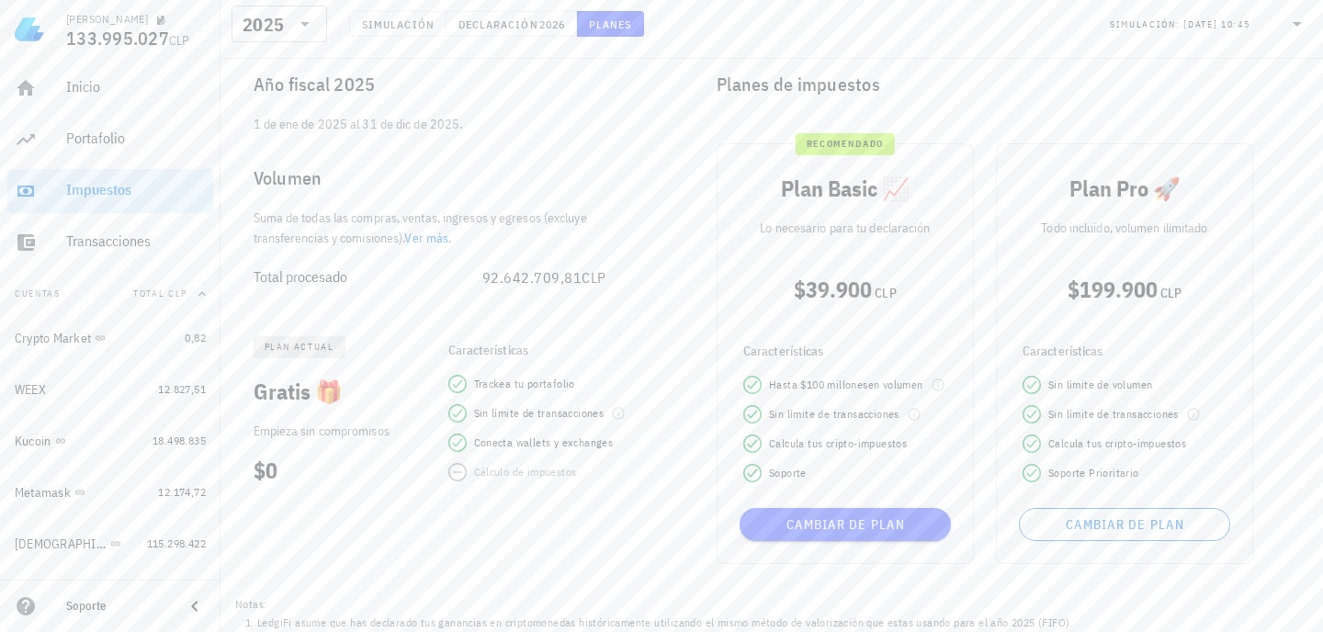
scroll to position [180, 0]
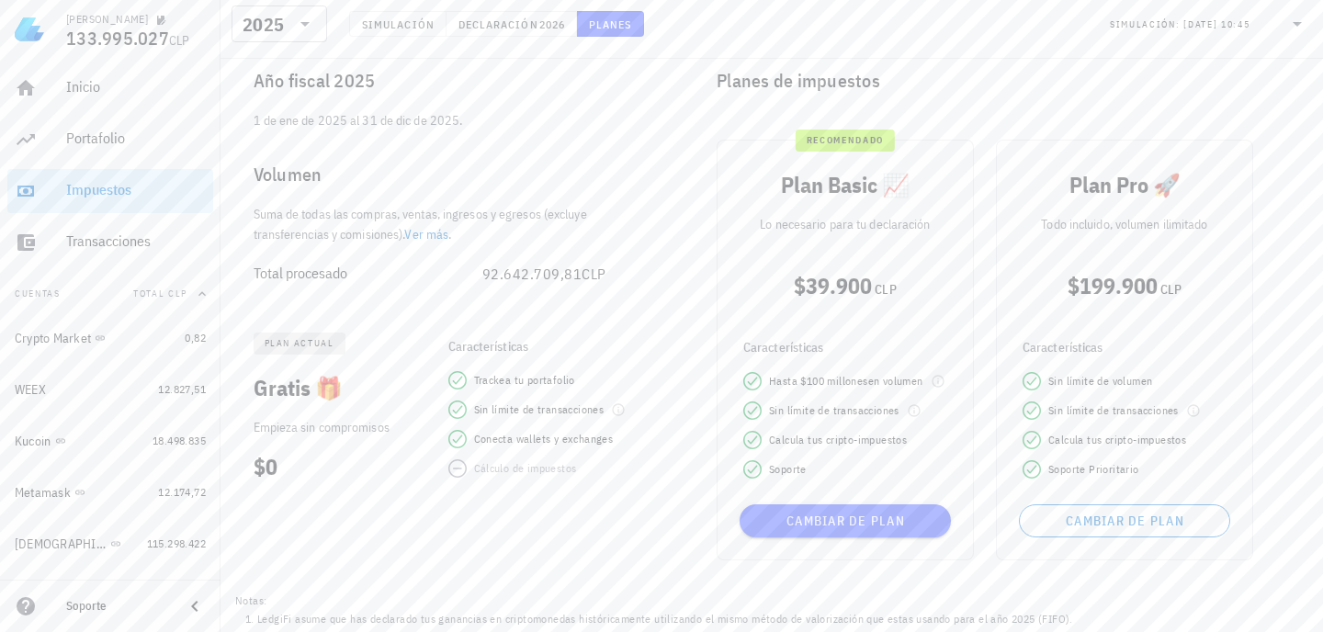
click at [850, 405] on span "Sin límite de transacciones" at bounding box center [834, 410] width 130 height 18
click at [850, 374] on span "100 millones" at bounding box center [837, 381] width 62 height 14
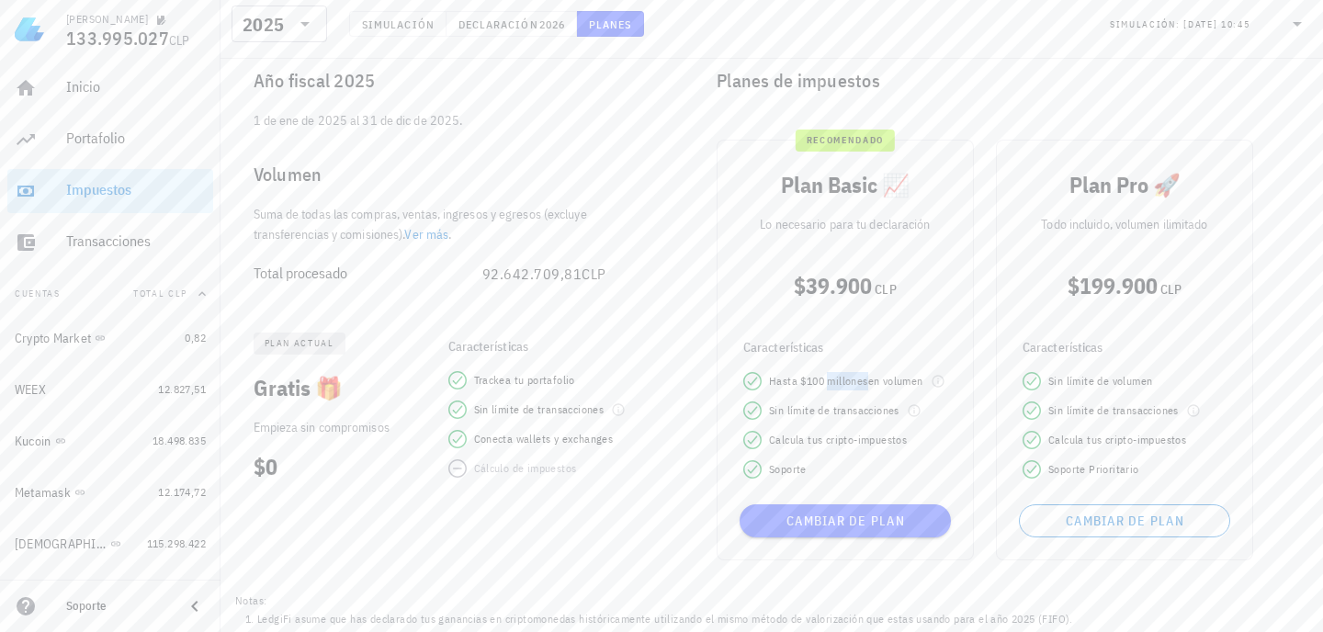
click at [850, 374] on span "100 millones" at bounding box center [837, 381] width 62 height 14
click at [800, 346] on div "Características Hasta $ 100 millones en volumen Sin límite de transacciones Cal…" at bounding box center [845, 405] width 226 height 167
click at [852, 345] on div "Características Hasta $ 100 millones en volumen Sin límite de transacciones Cal…" at bounding box center [845, 405] width 226 height 167
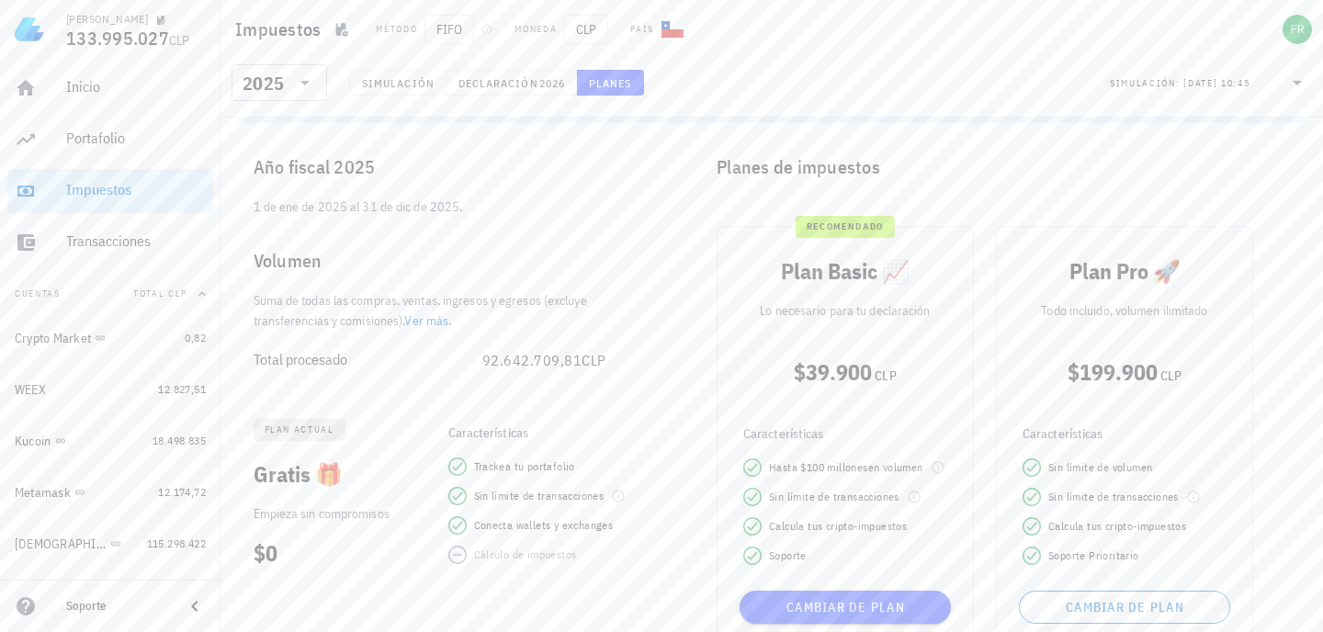
scroll to position [95, 0]
click at [554, 356] on span "92.642.709,81" at bounding box center [532, 359] width 100 height 18
click at [396, 364] on div "Total procesado" at bounding box center [367, 358] width 229 height 17
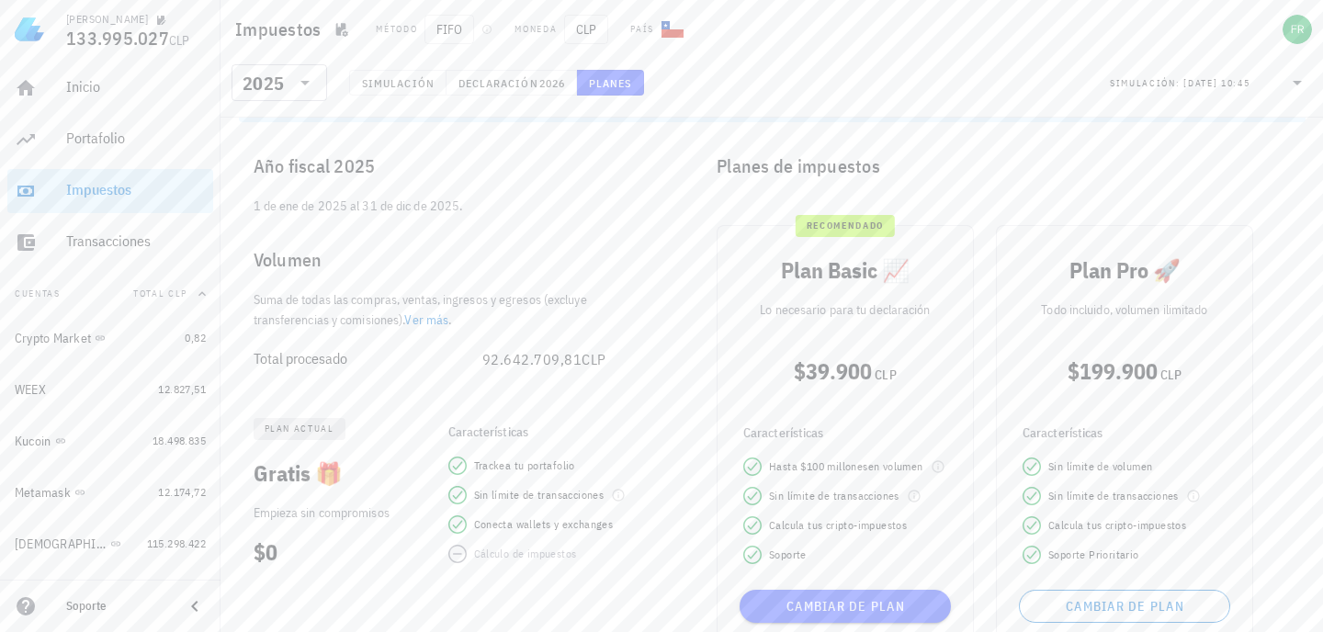
click at [396, 364] on div "Total procesado" at bounding box center [367, 358] width 229 height 17
click at [543, 345] on div "Total procesado 92.642.709,81 CLP" at bounding box center [430, 359] width 382 height 44
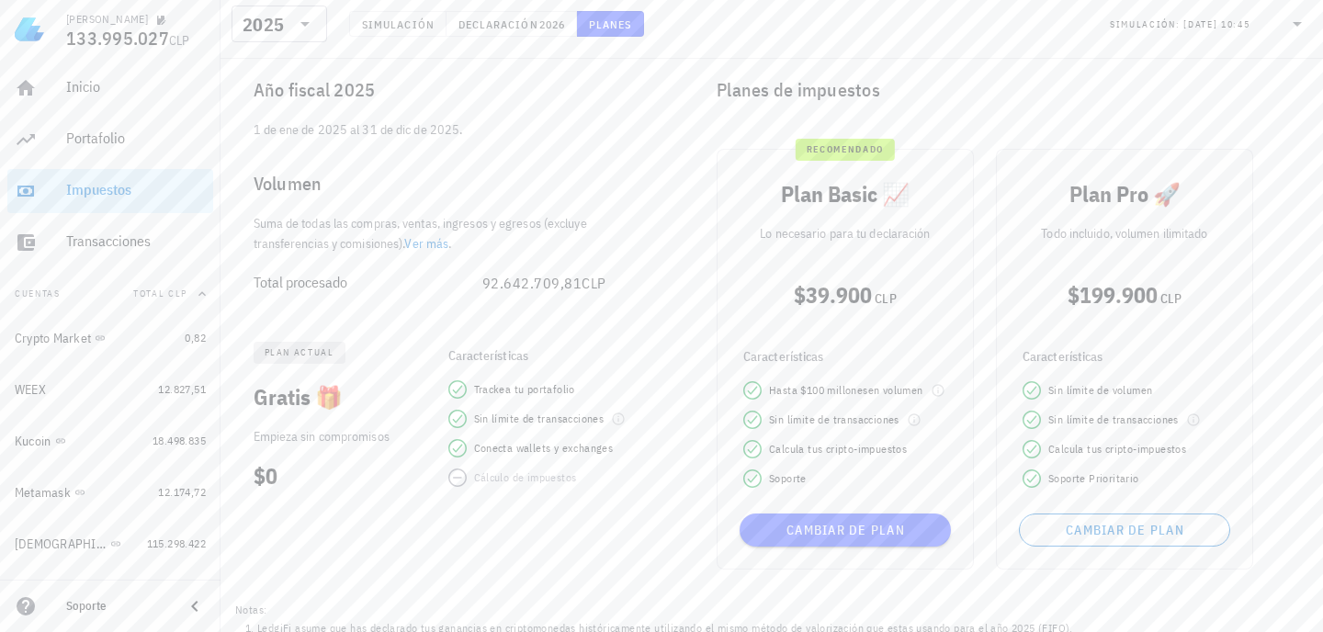
scroll to position [173, 0]
click at [575, 276] on span "92.642.709,81" at bounding box center [532, 281] width 100 height 18
click at [631, 289] on div "Total procesado 92.642.709,81 CLP" at bounding box center [441, 281] width 404 height 59
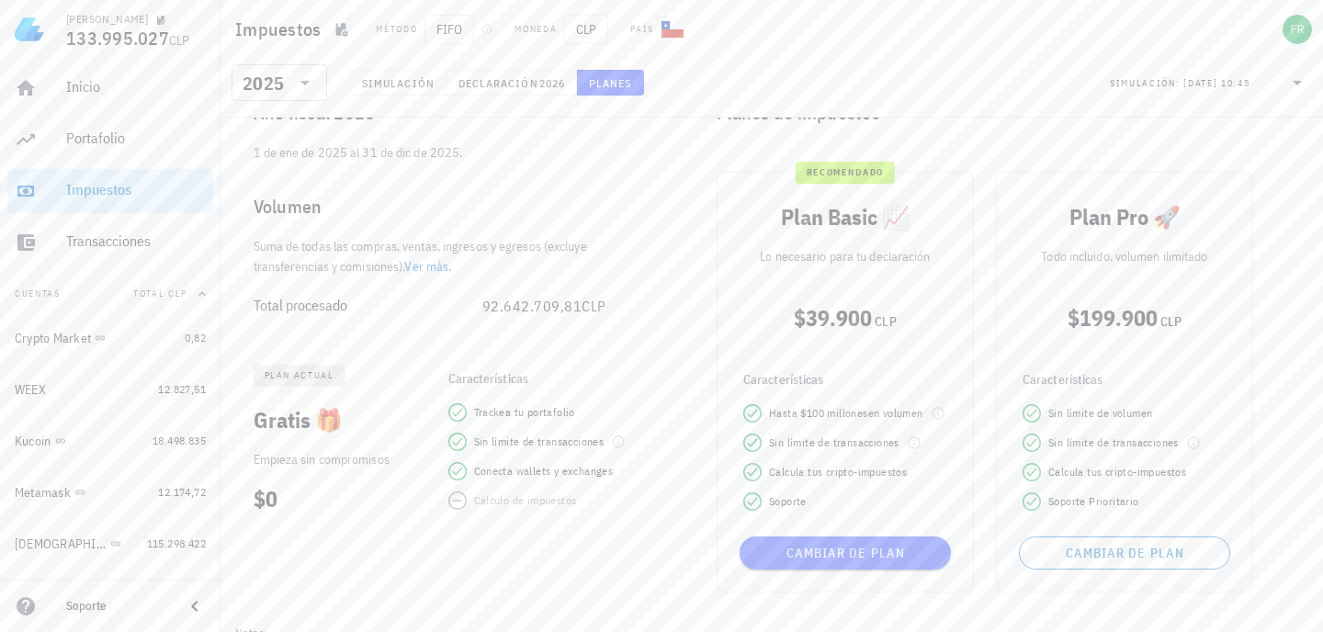
scroll to position [150, 0]
click at [1089, 417] on span "Sin límite de volumen" at bounding box center [1100, 411] width 104 height 18
click at [1109, 384] on div "Características Sin límite de volumen Sin límite de transacciones Calcula tus c…" at bounding box center [1124, 436] width 226 height 167
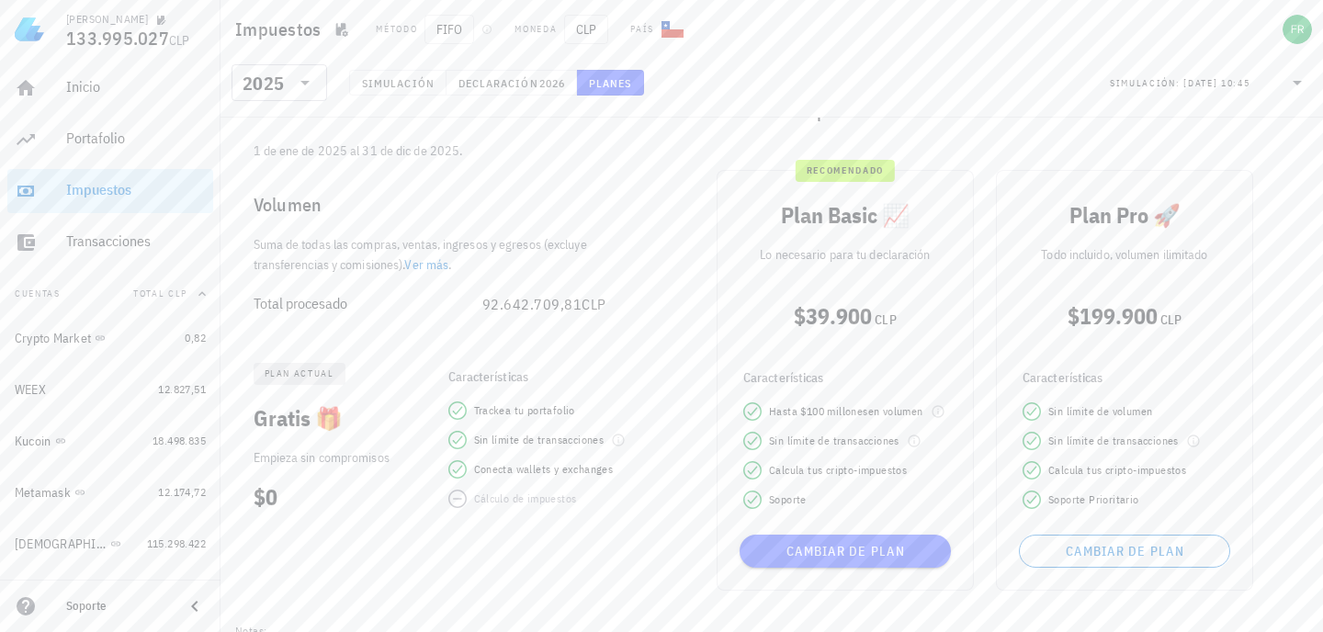
click at [1109, 384] on div "Características Sin límite de volumen Sin límite de transacciones Calcula tus c…" at bounding box center [1124, 436] width 226 height 167
click at [1192, 232] on div "Plan Pro 🚀" at bounding box center [1124, 215] width 226 height 59
click at [1182, 245] on p "Todo incluido, volumen ilimitado" at bounding box center [1124, 254] width 226 height 20
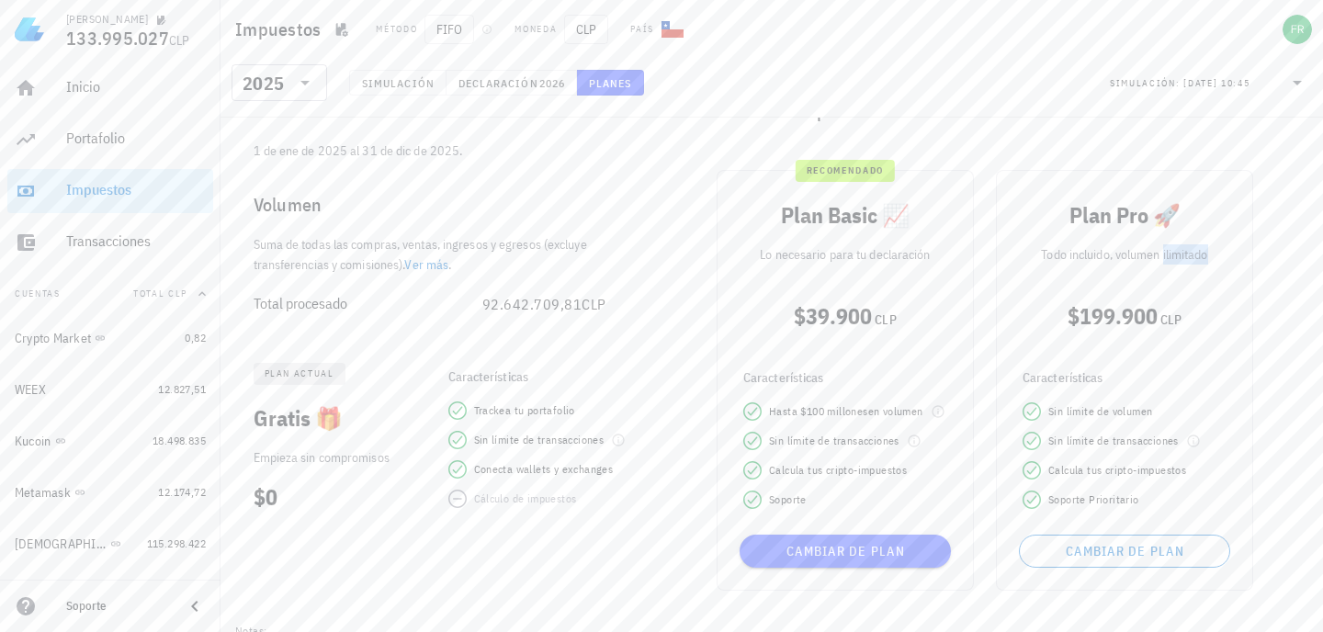
click at [1182, 245] on p "Todo incluido, volumen ilimitado" at bounding box center [1124, 254] width 226 height 20
click at [1149, 338] on div "$199.900 CLP" at bounding box center [1124, 315] width 226 height 73
click at [1153, 301] on div "$199.900 CLP" at bounding box center [1124, 315] width 226 height 29
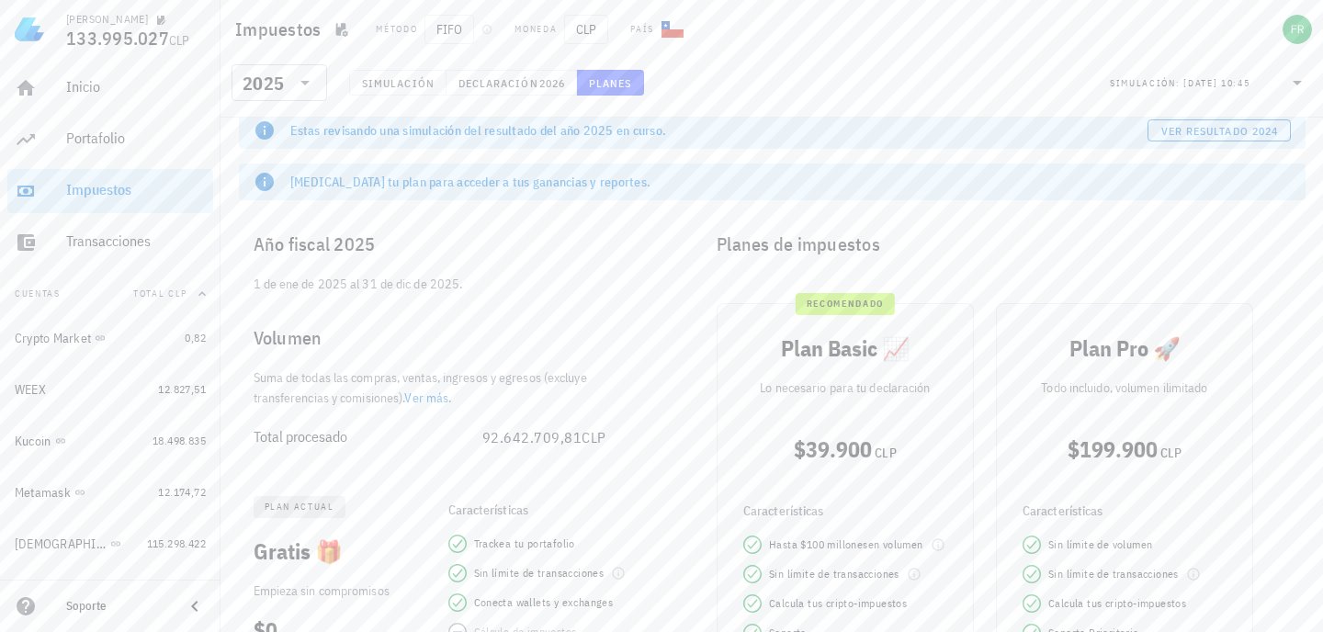
scroll to position [0, 0]
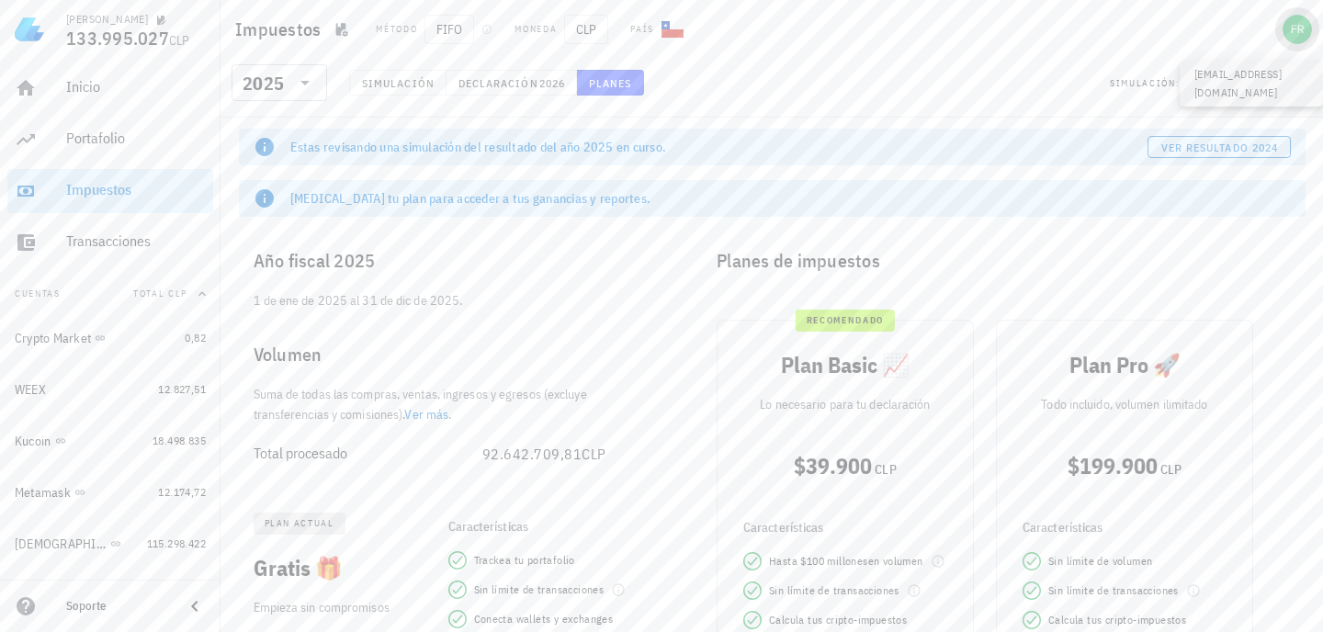
click at [1301, 27] on div "avatar" at bounding box center [1296, 29] width 29 height 29
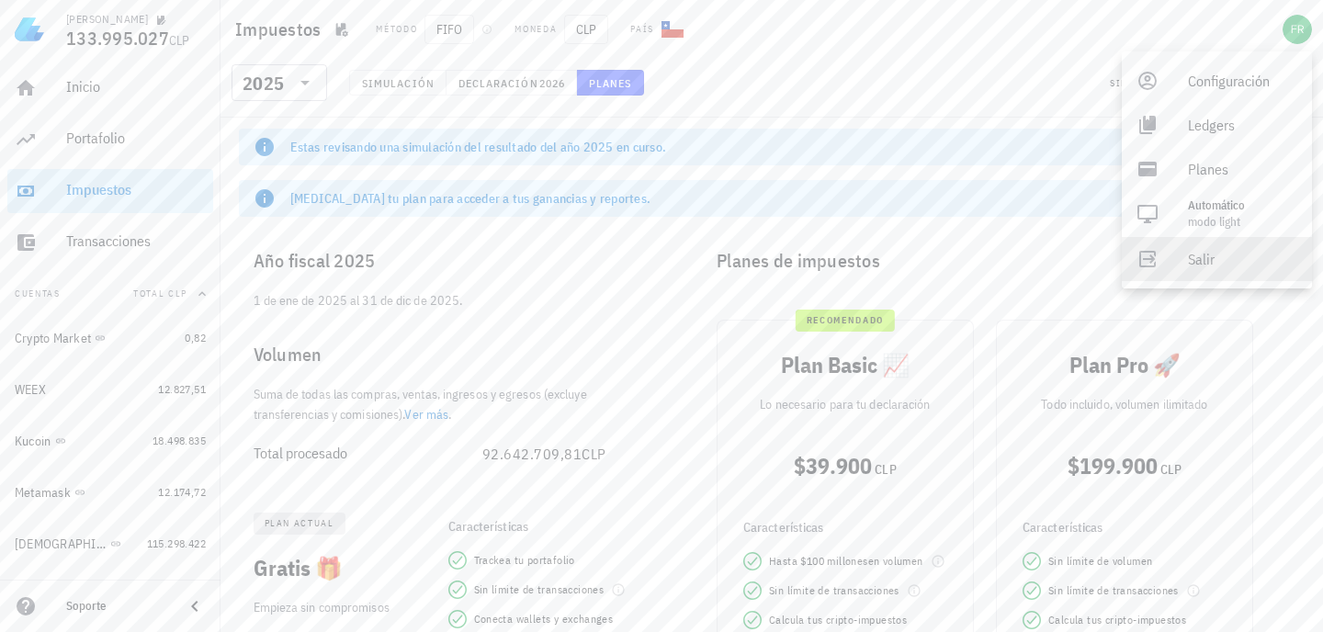
click at [1212, 250] on div "Salir" at bounding box center [1242, 259] width 109 height 37
